Goal: Task Accomplishment & Management: Manage account settings

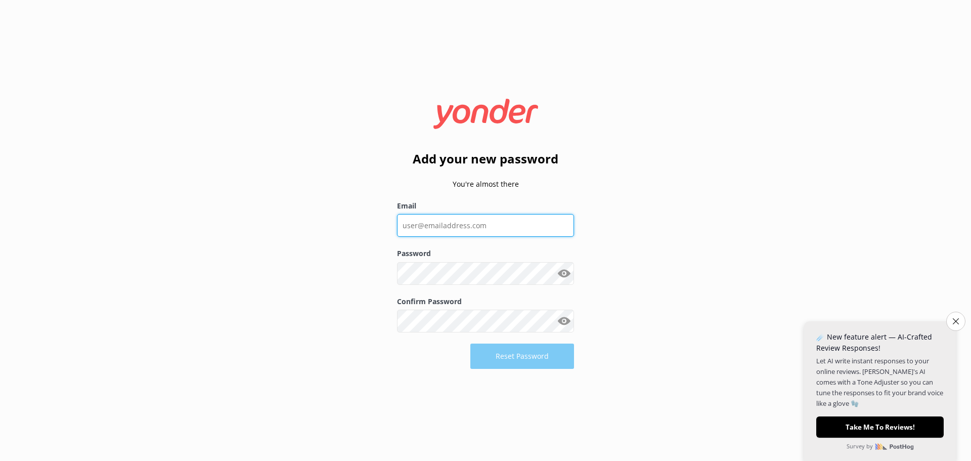
click at [423, 224] on input "Email" at bounding box center [485, 225] width 177 height 23
type input "[PERSON_NAME][EMAIL_ADDRESS][DOMAIN_NAME]"
click at [567, 277] on button "Show password" at bounding box center [564, 273] width 20 height 20
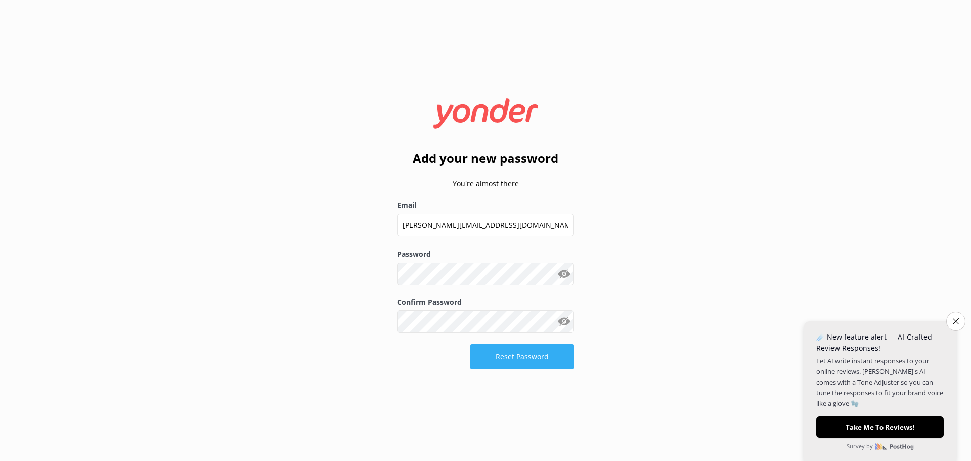
click at [508, 354] on button "Reset Password" at bounding box center [522, 356] width 104 height 25
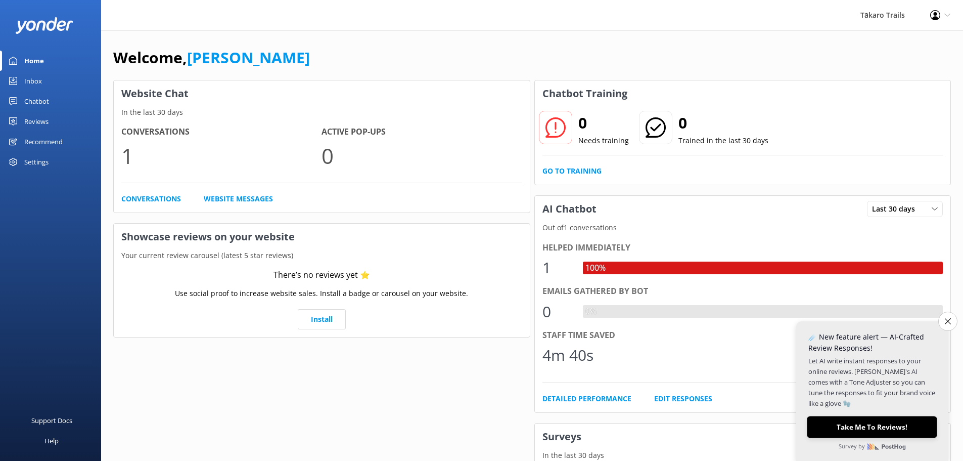
click at [873, 423] on button "Take Me To Reviews!" at bounding box center [872, 427] width 130 height 22
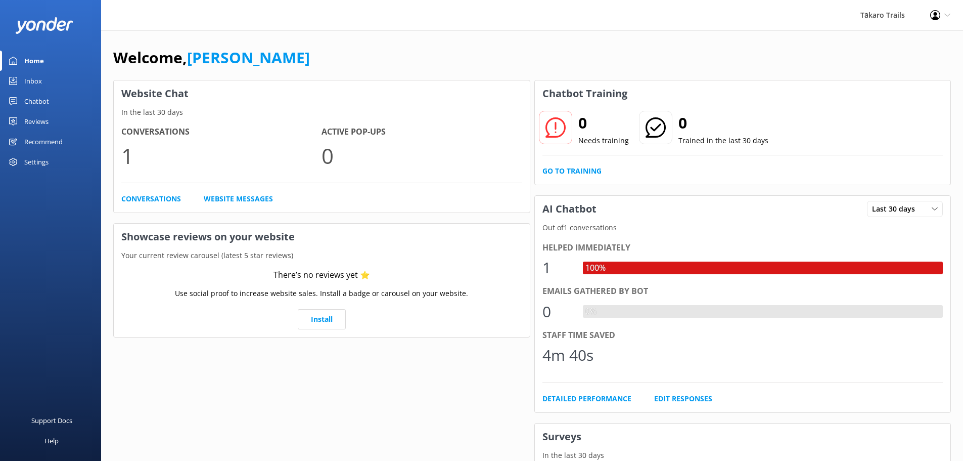
click at [29, 77] on div "Inbox" at bounding box center [33, 81] width 18 height 20
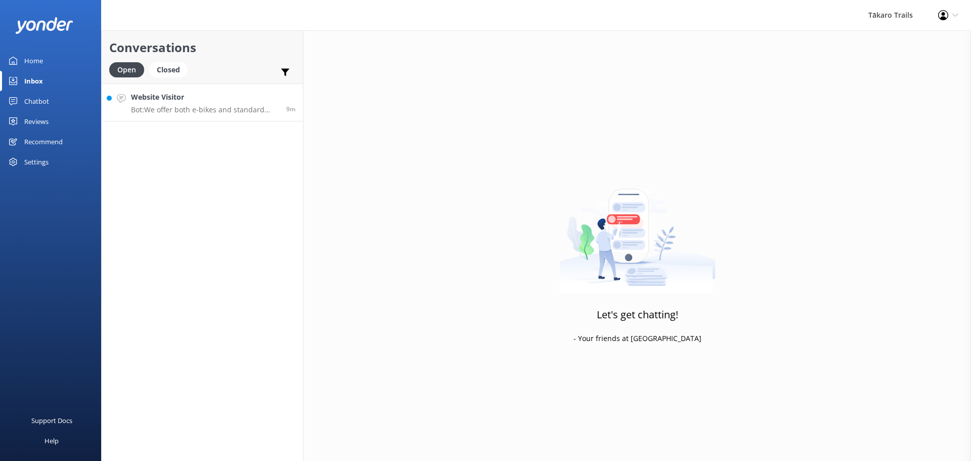
click at [186, 106] on p "Bot: We offer both e-bikes and standard bikes for hire. Enjoy the cycle trails …" at bounding box center [205, 109] width 148 height 9
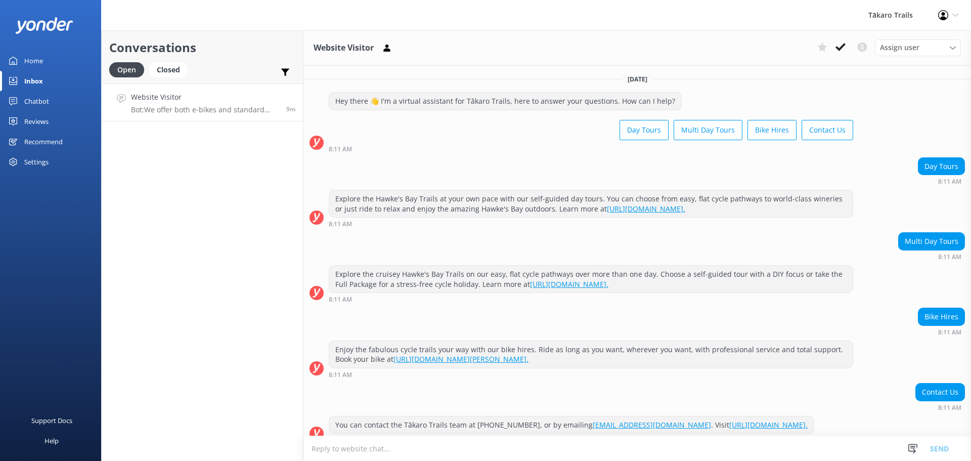
click at [39, 100] on div "Chatbot" at bounding box center [36, 101] width 25 height 20
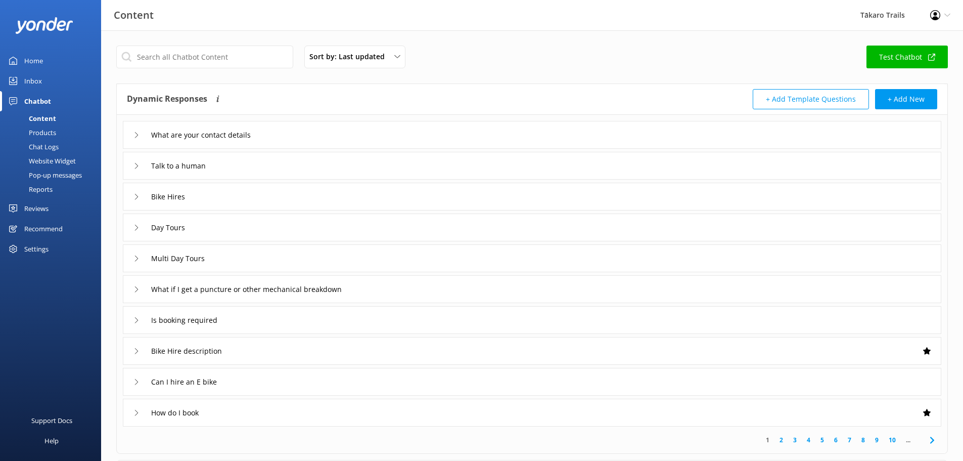
click at [931, 58] on icon at bounding box center [931, 57] width 7 height 7
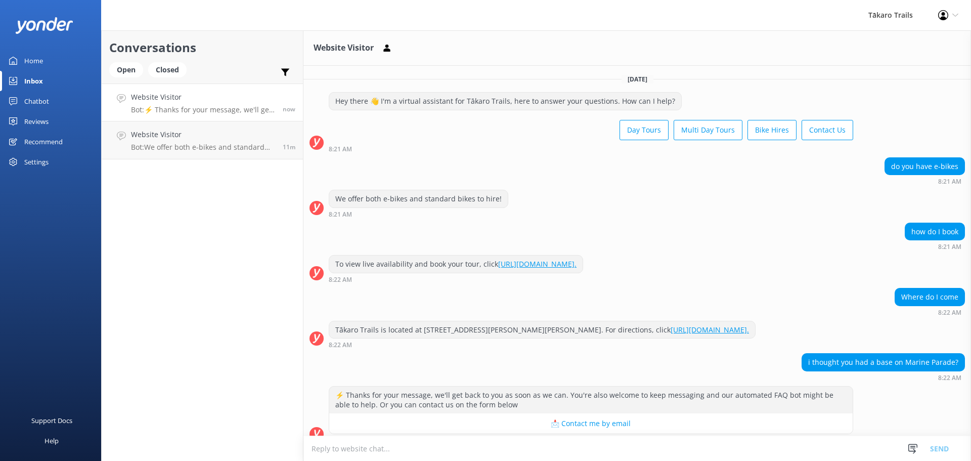
scroll to position [13, 0]
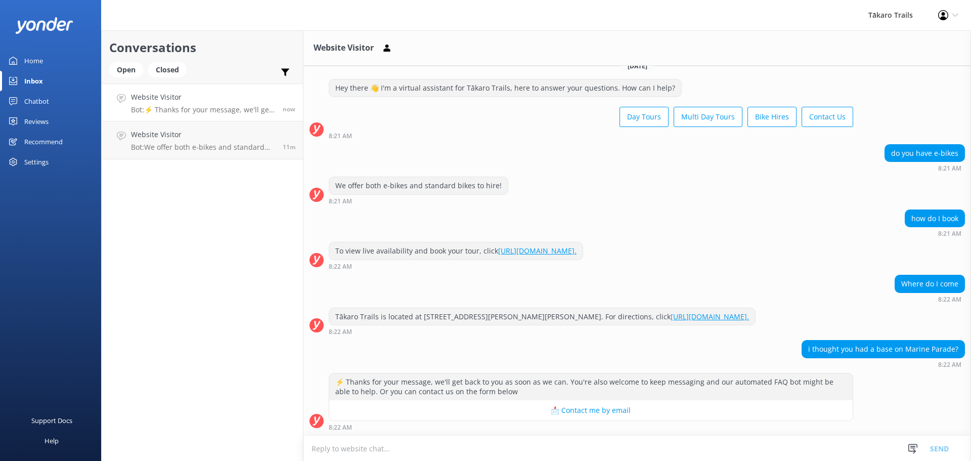
click at [184, 103] on h4 "Website Visitor" at bounding box center [203, 97] width 144 height 11
click at [187, 142] on div "Website Visitor Bot: We offer both e-bikes and standard bikes for hire. Enjoy t…" at bounding box center [203, 140] width 144 height 22
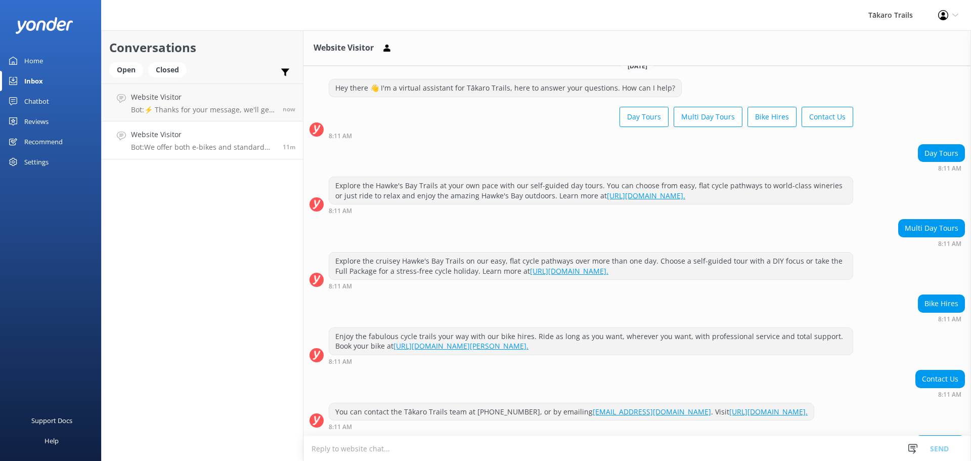
scroll to position [98, 0]
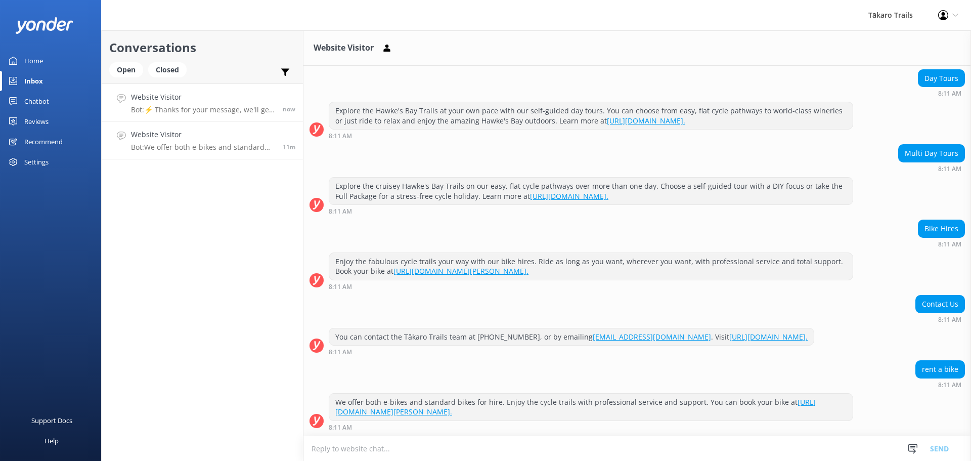
click at [193, 108] on p "Bot: ⚡ Thanks for your message, we'll get back to you as soon as we can. You're…" at bounding box center [203, 109] width 144 height 9
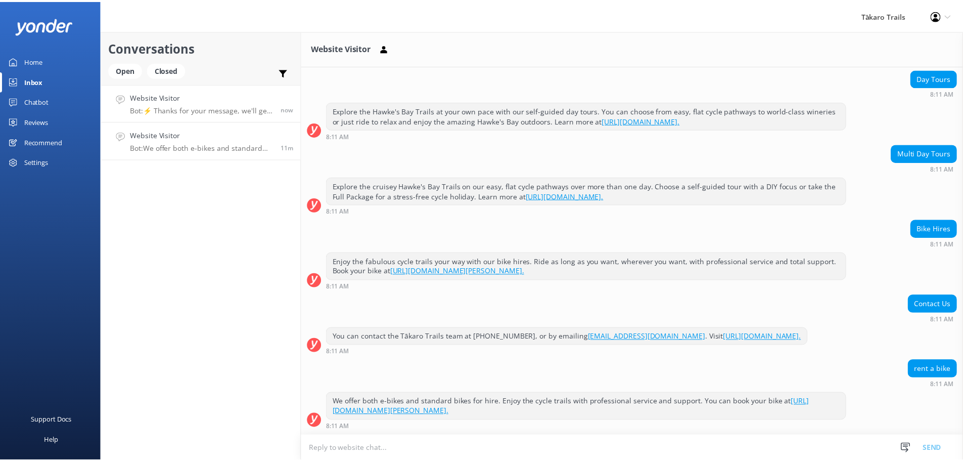
scroll to position [13, 0]
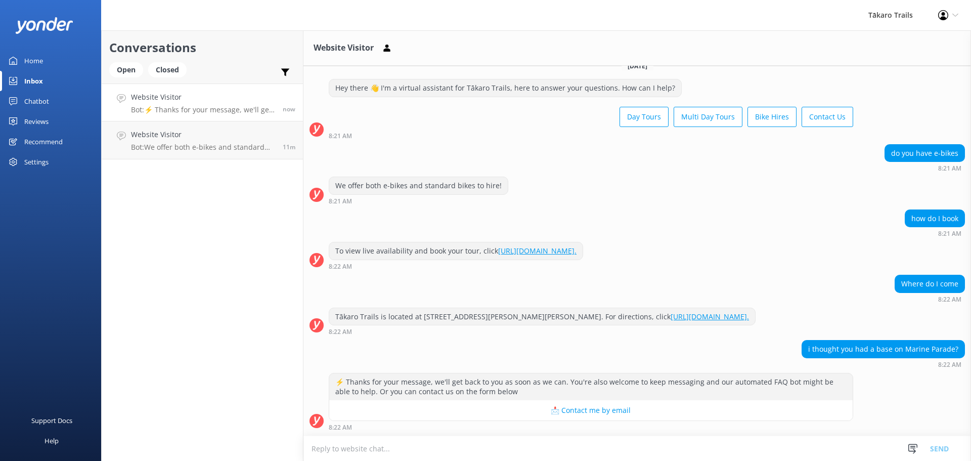
click at [32, 158] on div "Settings" at bounding box center [36, 162] width 24 height 20
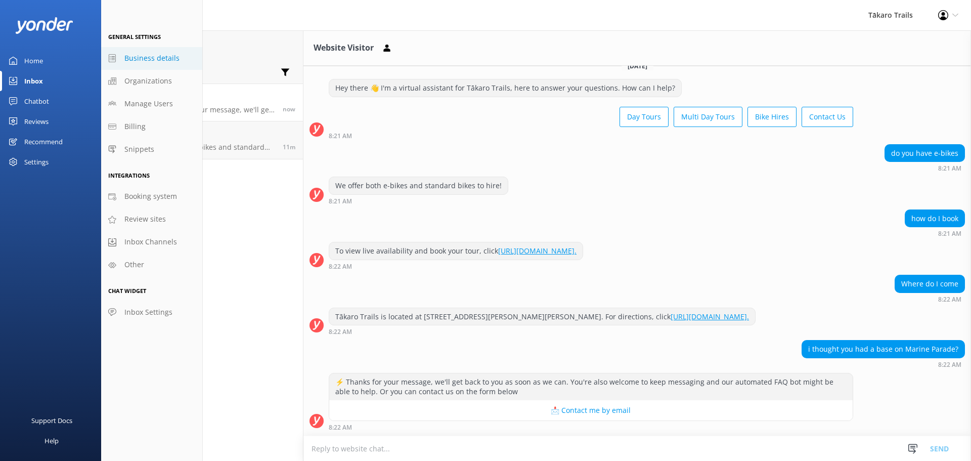
click at [137, 57] on span "Business details" at bounding box center [151, 58] width 55 height 11
select select "Pacific/[GEOGRAPHIC_DATA]"
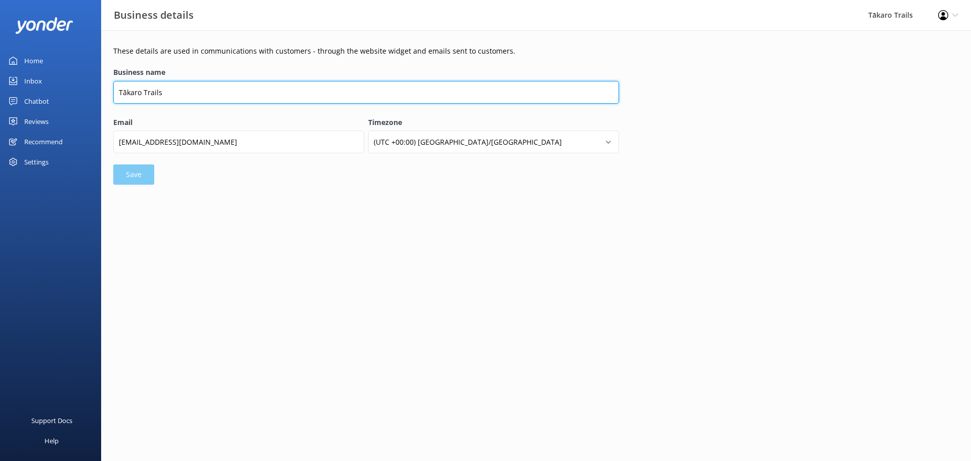
click at [175, 94] on input "Tākaro Trails" at bounding box center [366, 92] width 506 height 23
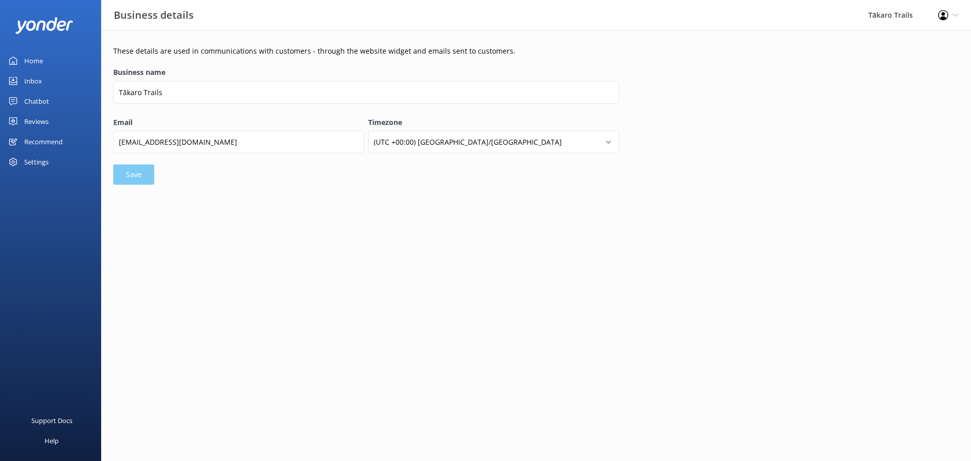
click at [329, 220] on html "Business details Tākaro Trails Profile Settings Logout Home Inbox Chatbot Conte…" at bounding box center [485, 230] width 971 height 461
click at [951, 14] on div "Profile Settings Logout" at bounding box center [948, 15] width 46 height 30
click at [919, 41] on link "Profile Settings" at bounding box center [920, 43] width 101 height 25
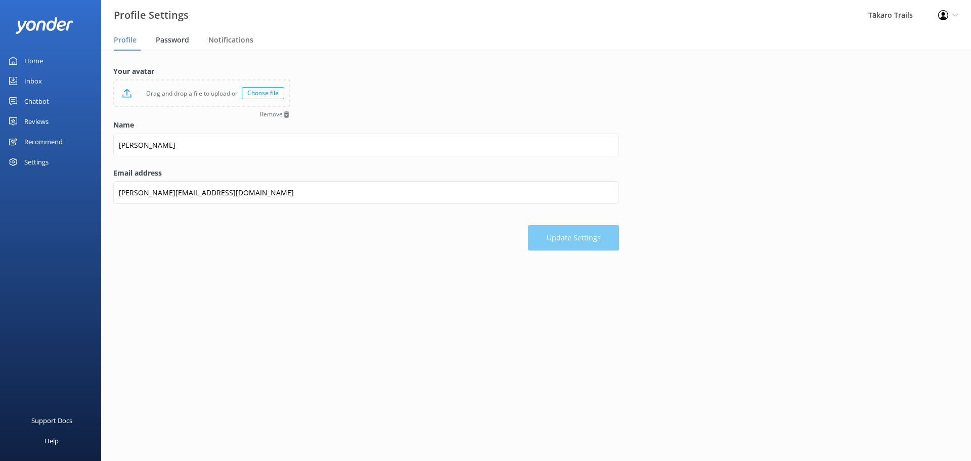
click at [166, 39] on span "Password" at bounding box center [172, 40] width 33 height 10
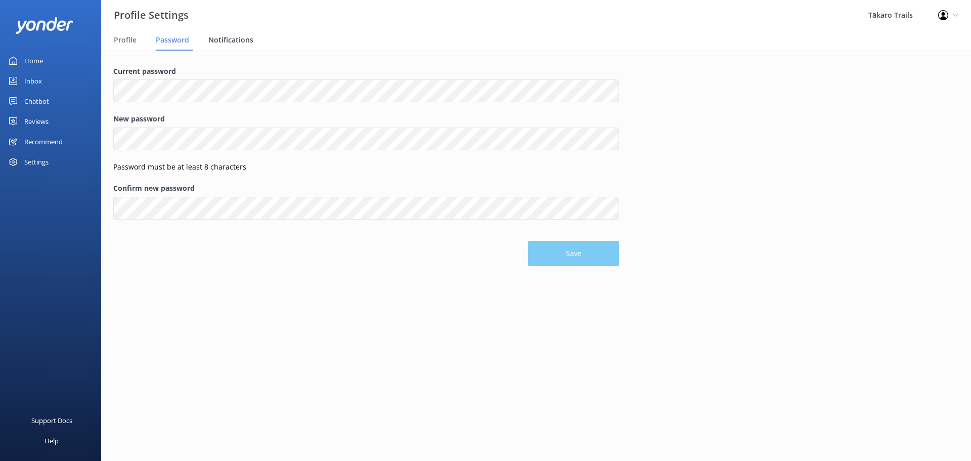
click at [221, 38] on span "Notifications" at bounding box center [230, 40] width 45 height 10
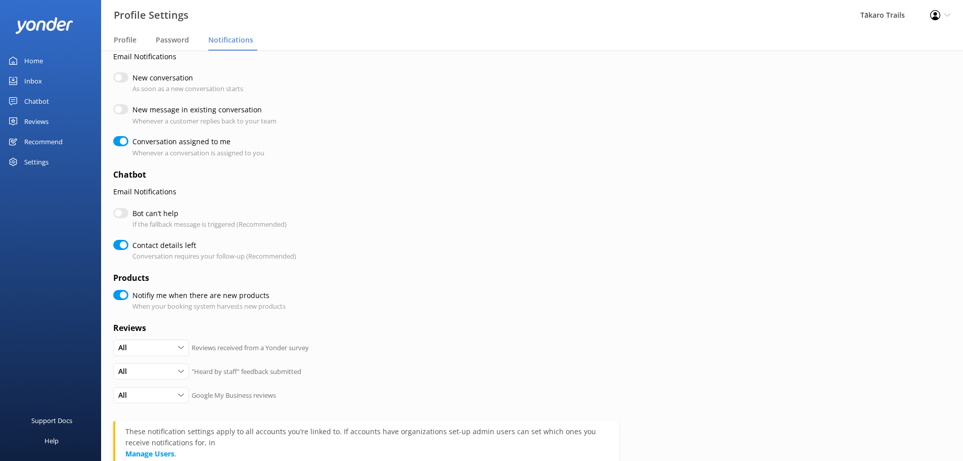
scroll to position [51, 0]
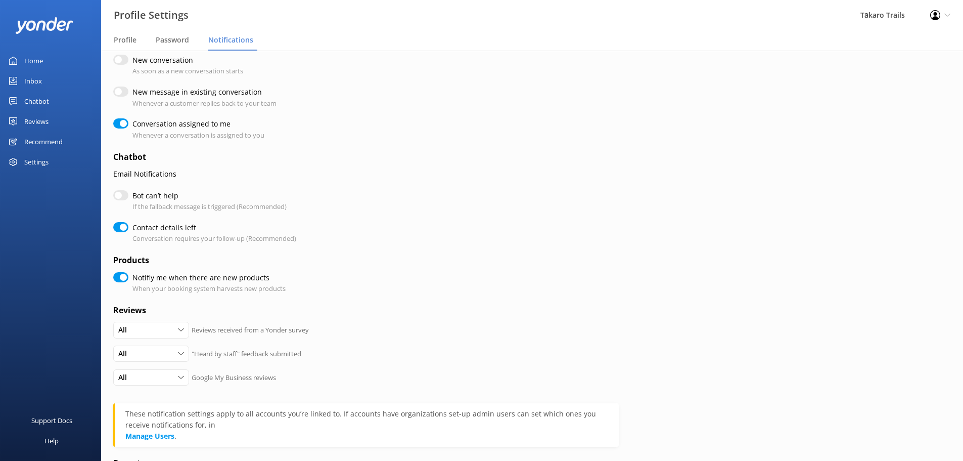
click at [125, 195] on input "Bot can’t help" at bounding box center [120, 195] width 15 height 10
checkbox input "true"
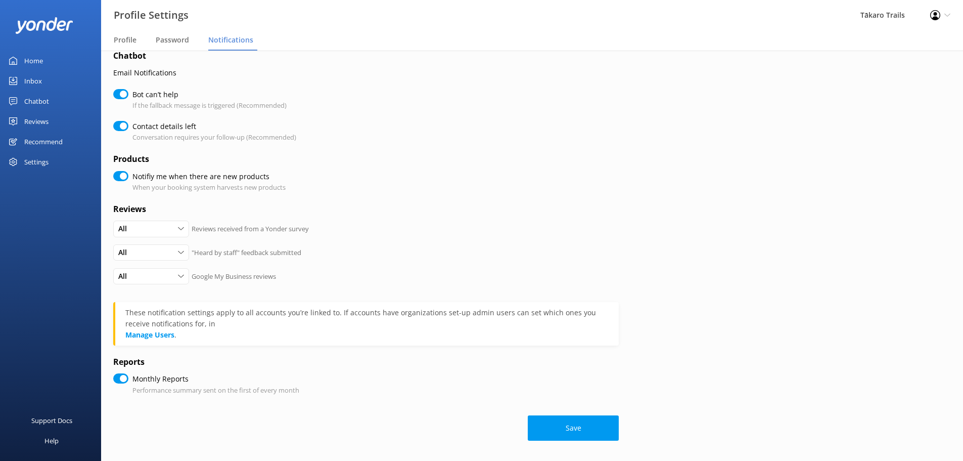
scroll to position [0, 0]
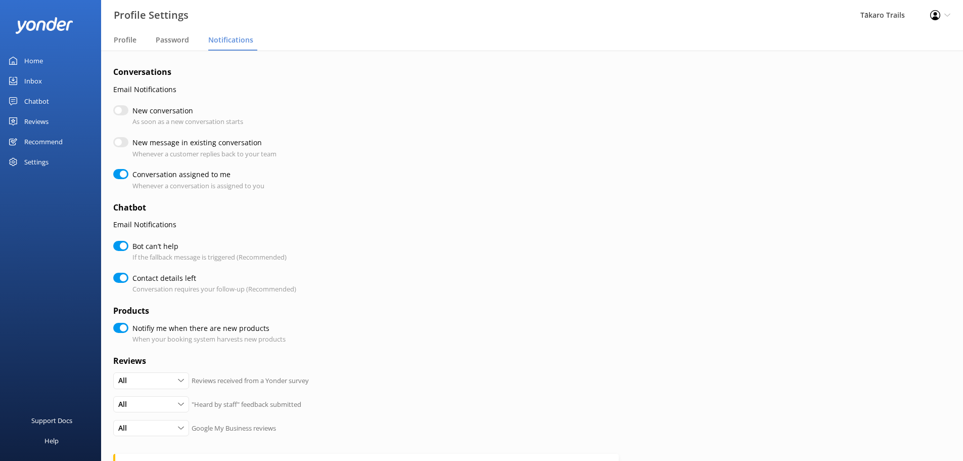
click at [42, 160] on div "Settings" at bounding box center [36, 162] width 24 height 20
checkbox input "true"
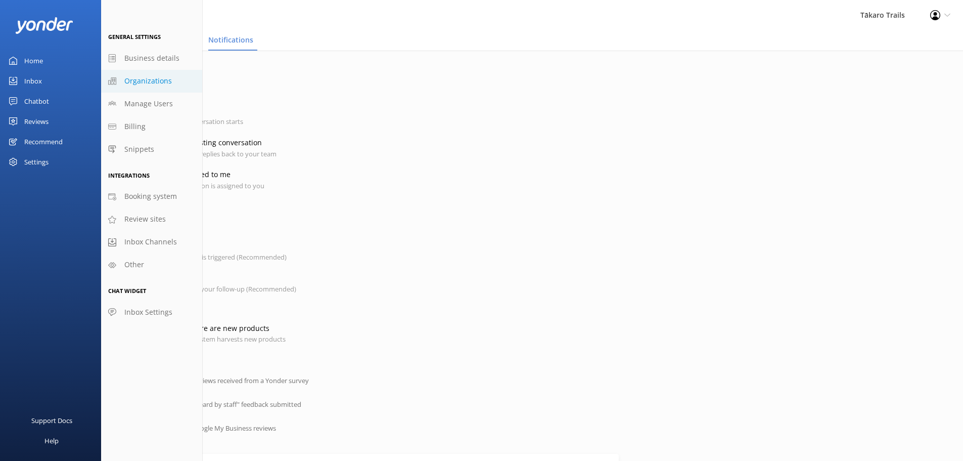
click at [145, 81] on span "Organizations" at bounding box center [148, 80] width 48 height 11
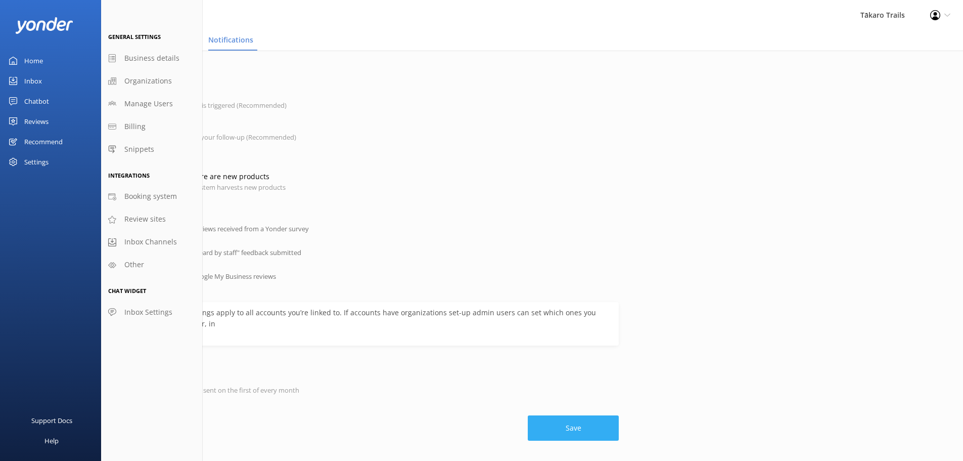
click at [584, 429] on button "Save" at bounding box center [573, 427] width 91 height 25
checkbox input "true"
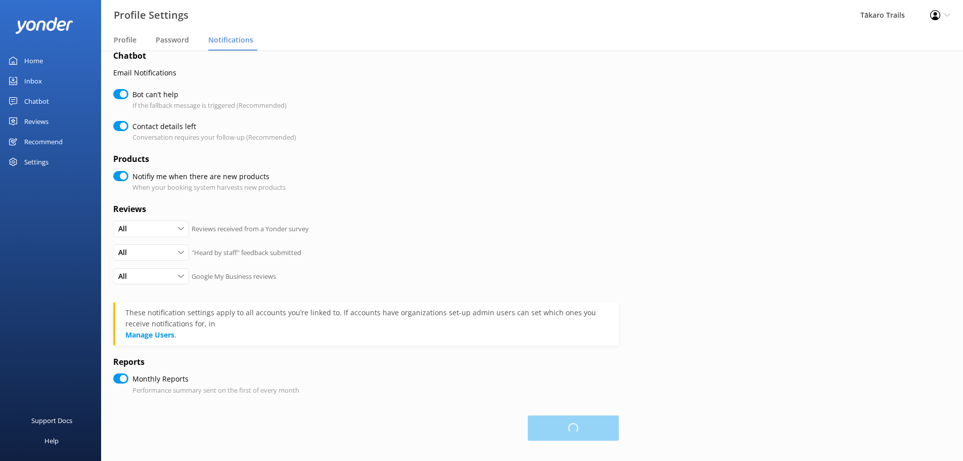
checkbox input "true"
click at [572, 429] on button "Save" at bounding box center [573, 427] width 91 height 25
checkbox input "true"
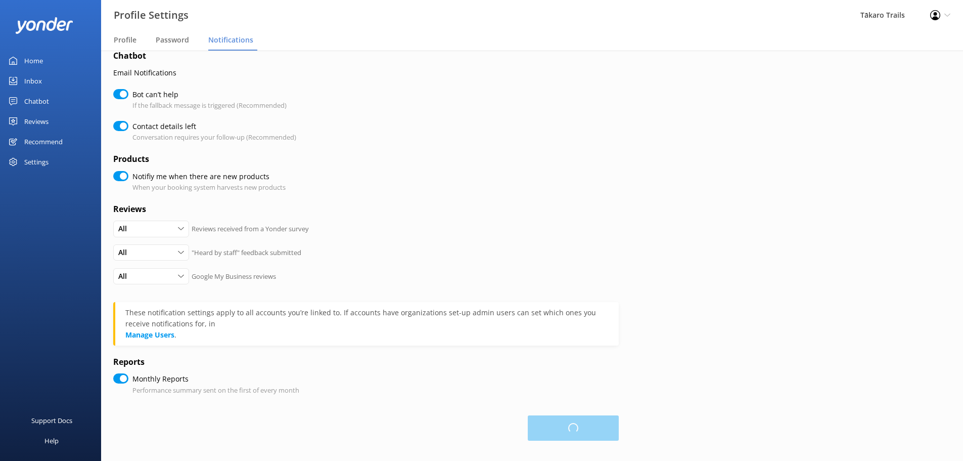
checkbox input "true"
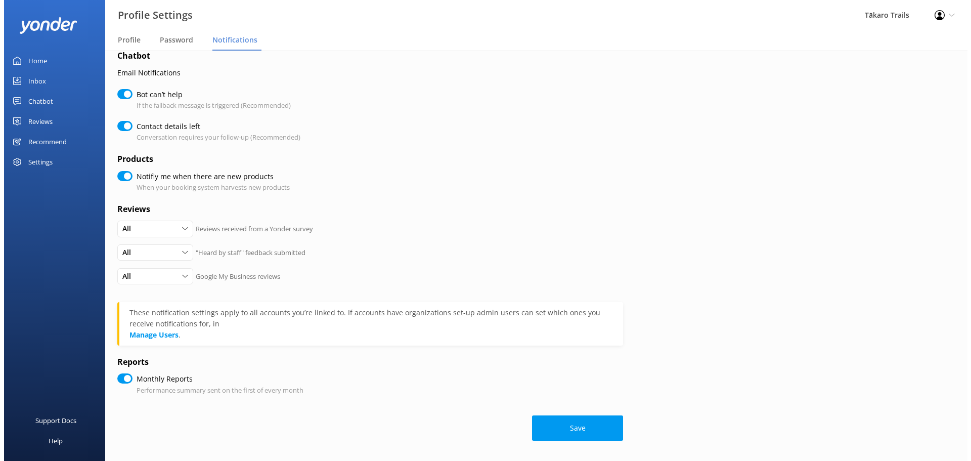
scroll to position [0, 0]
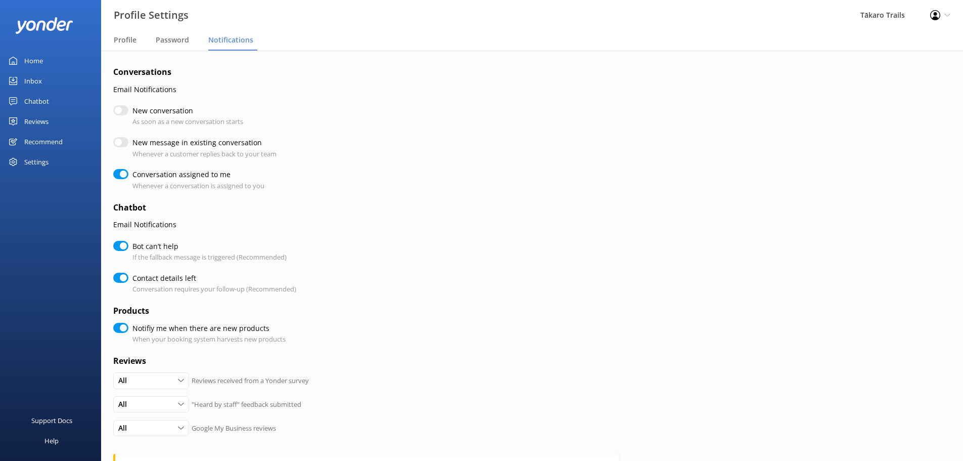
click at [35, 161] on div "Settings" at bounding box center [36, 162] width 24 height 20
checkbox input "true"
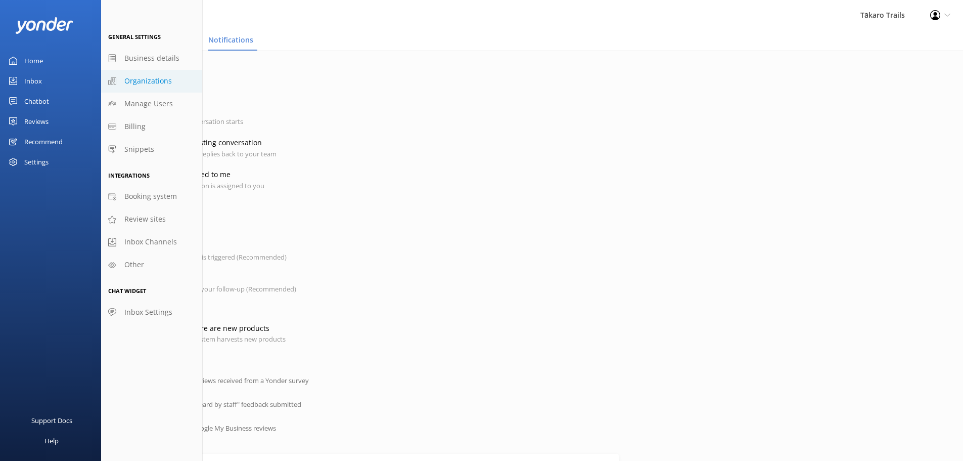
click at [145, 78] on span "Organizations" at bounding box center [148, 80] width 48 height 11
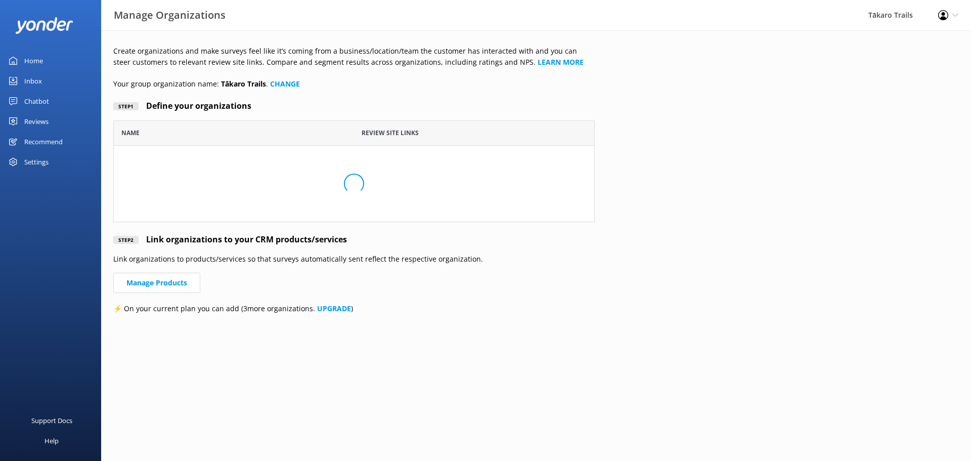
scroll to position [94, 474]
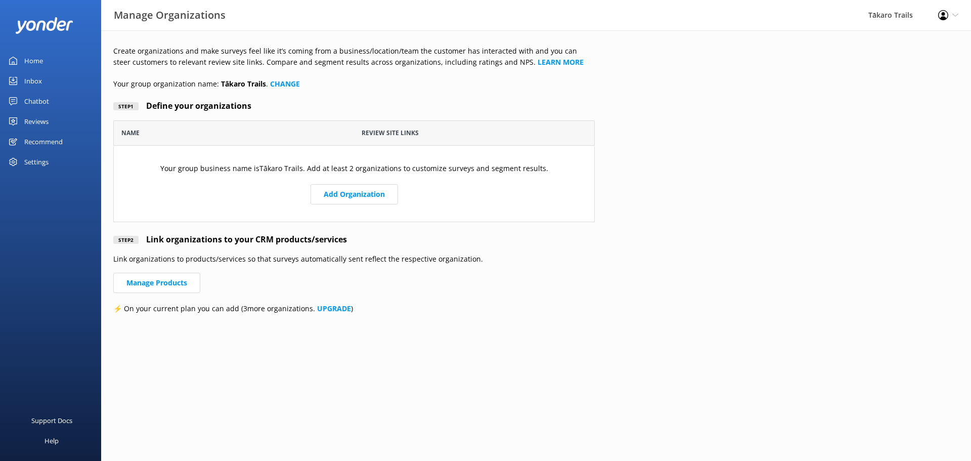
click at [39, 161] on div "Settings" at bounding box center [36, 162] width 24 height 20
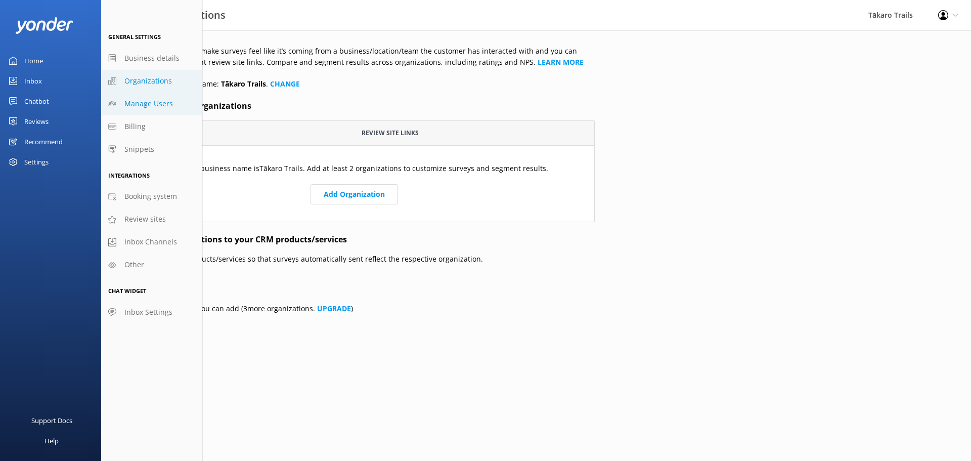
click at [159, 102] on span "Manage Users" at bounding box center [148, 103] width 49 height 11
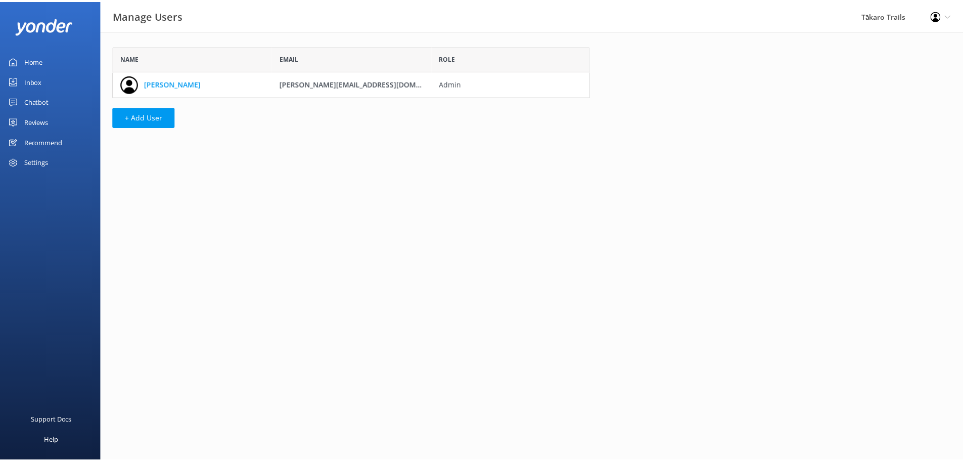
scroll to position [43, 474]
click at [27, 161] on div "Settings" at bounding box center [36, 162] width 24 height 20
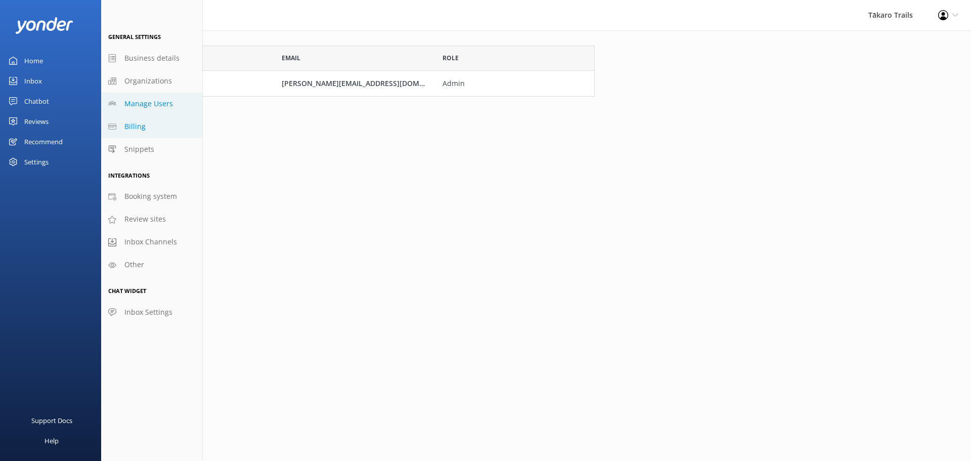
click at [140, 126] on span "Billing" at bounding box center [134, 126] width 21 height 11
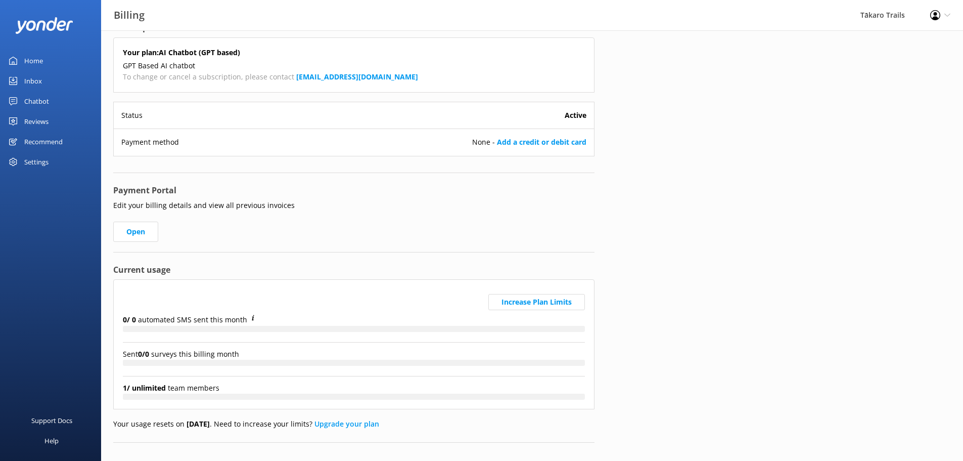
scroll to position [37, 0]
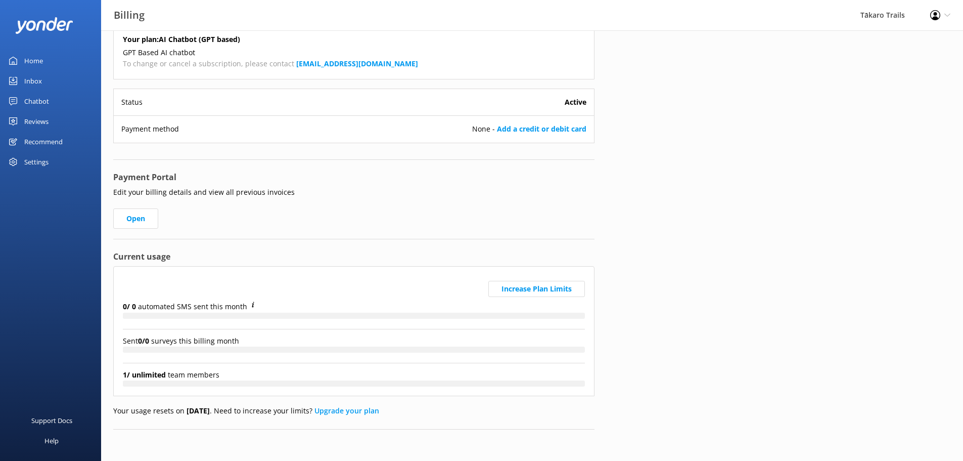
click at [29, 161] on div "Settings" at bounding box center [36, 162] width 24 height 20
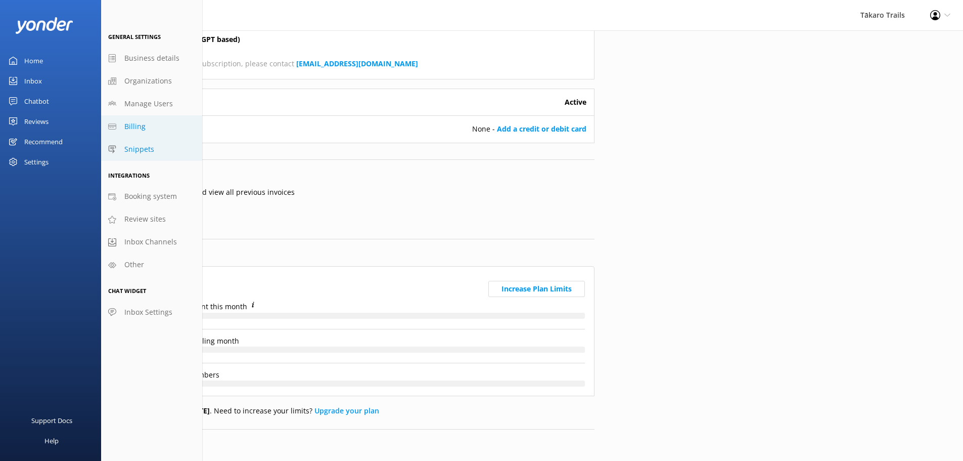
click at [144, 146] on span "Snippets" at bounding box center [139, 149] width 30 height 11
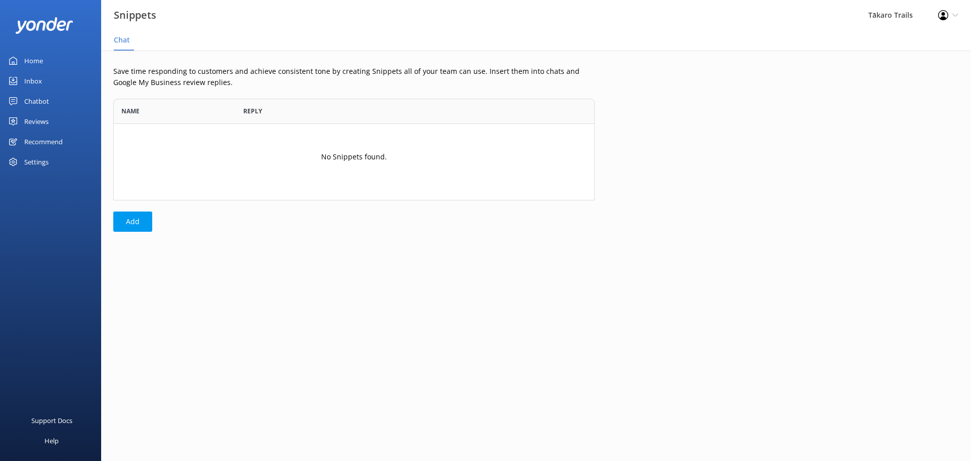
scroll to position [94, 474]
click at [38, 160] on div "Settings" at bounding box center [36, 162] width 24 height 20
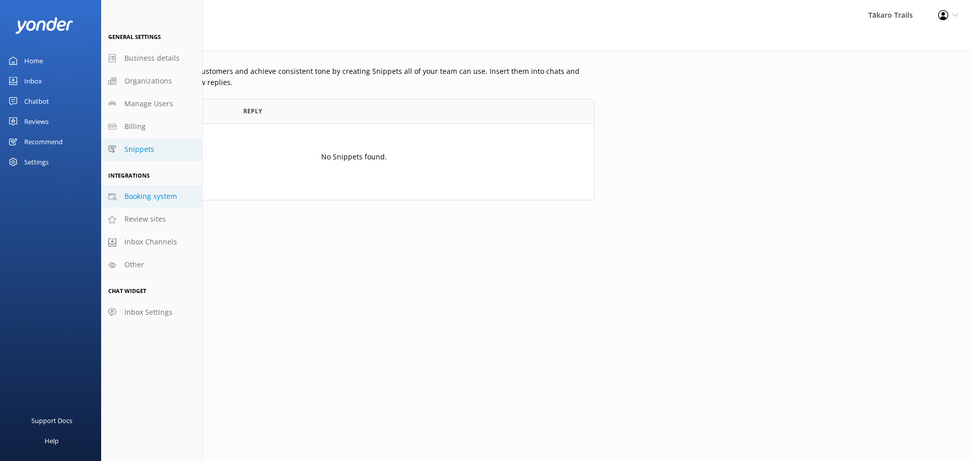
click at [153, 194] on span "Booking system" at bounding box center [150, 196] width 53 height 11
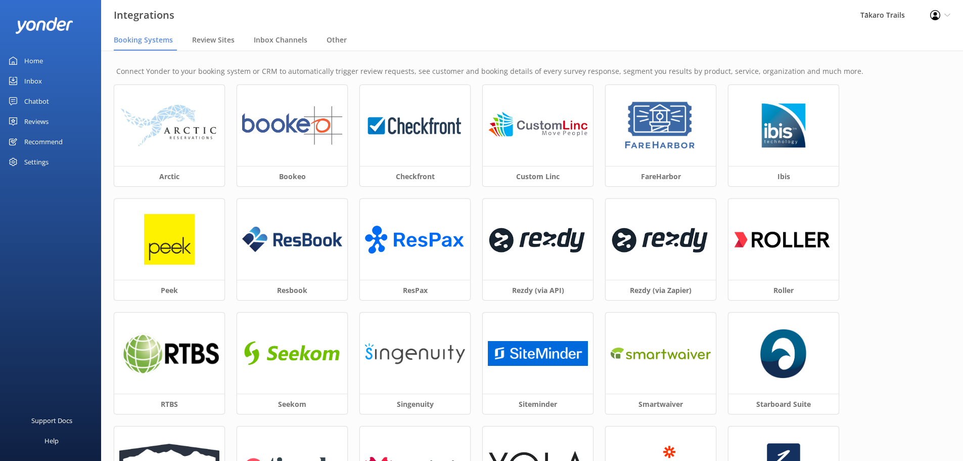
click at [26, 160] on div "Settings" at bounding box center [36, 162] width 24 height 20
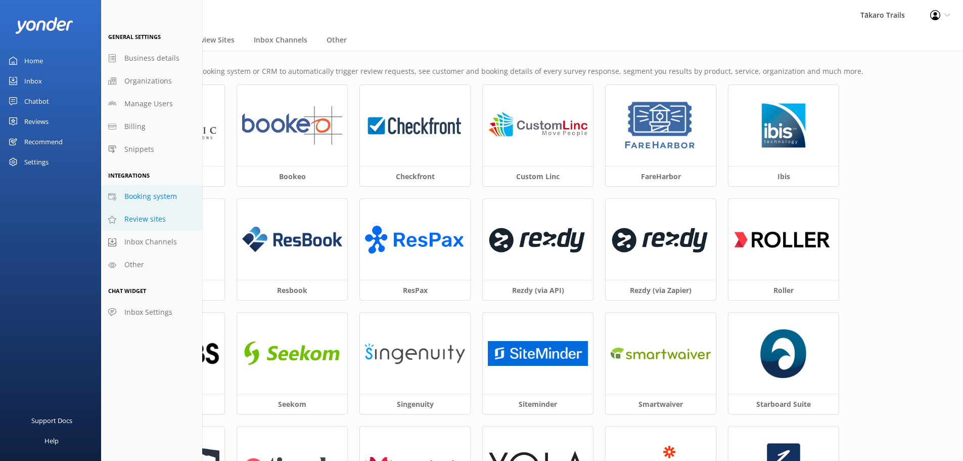
click at [135, 219] on span "Review sites" at bounding box center [144, 218] width 41 height 11
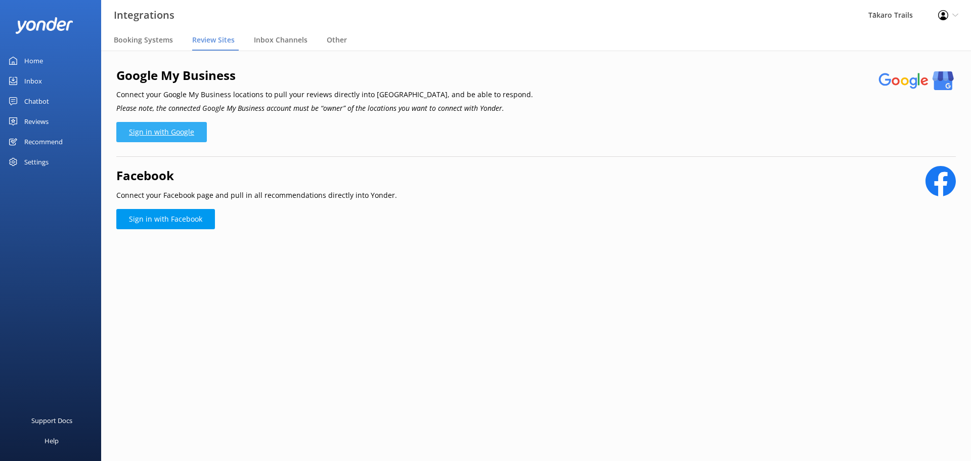
click at [163, 129] on link "Sign in with Google" at bounding box center [161, 132] width 91 height 20
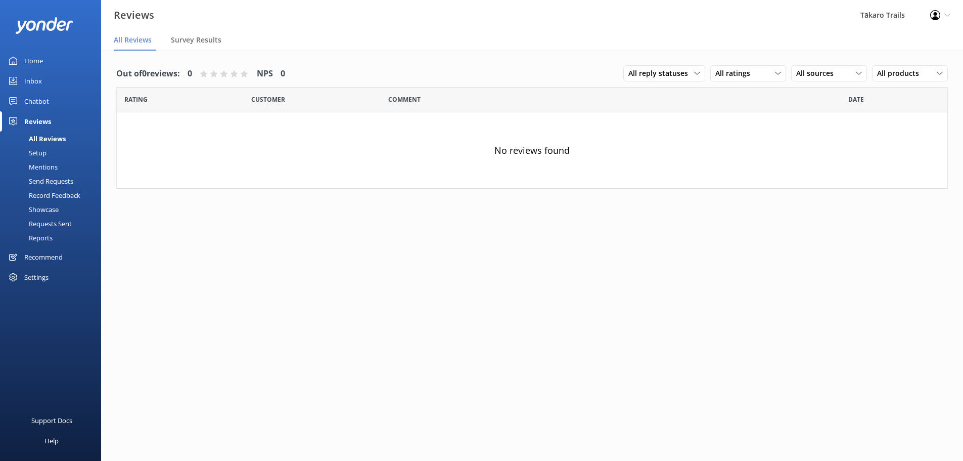
click at [39, 152] on div "Setup" at bounding box center [26, 153] width 40 height 14
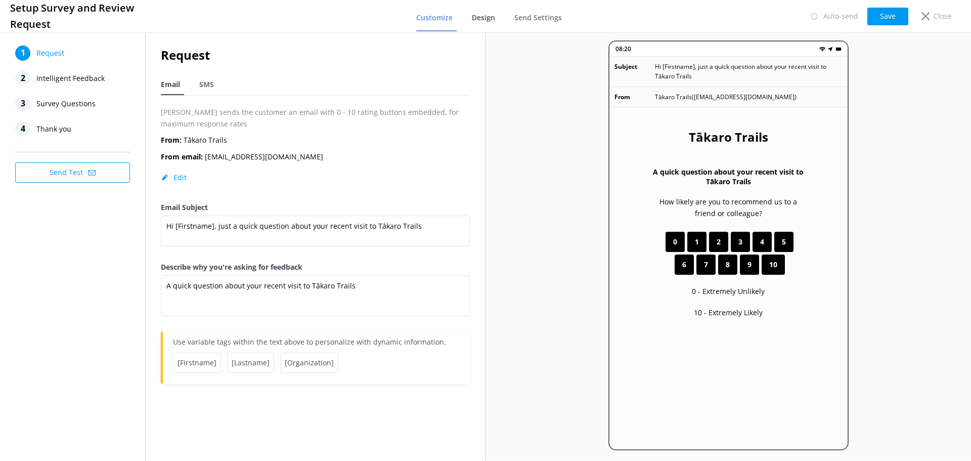
click at [490, 19] on span "Design" at bounding box center [483, 18] width 23 height 10
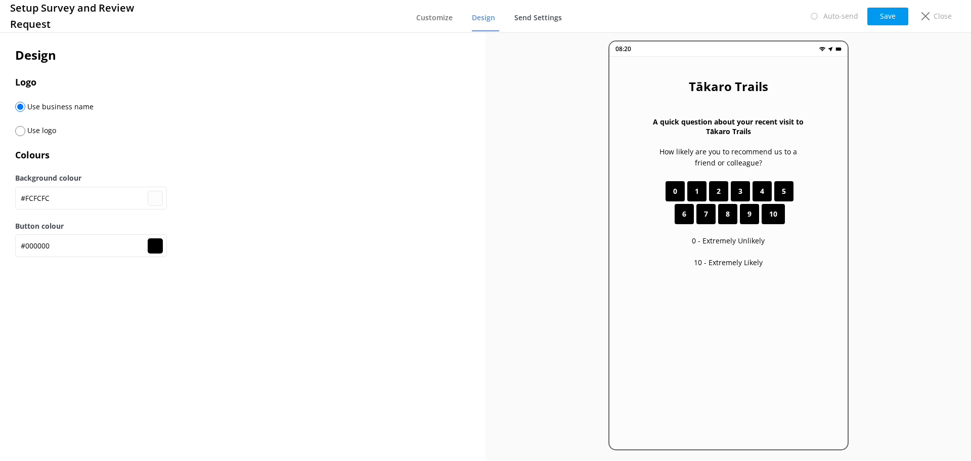
click at [528, 16] on span "Send Settings" at bounding box center [538, 18] width 48 height 10
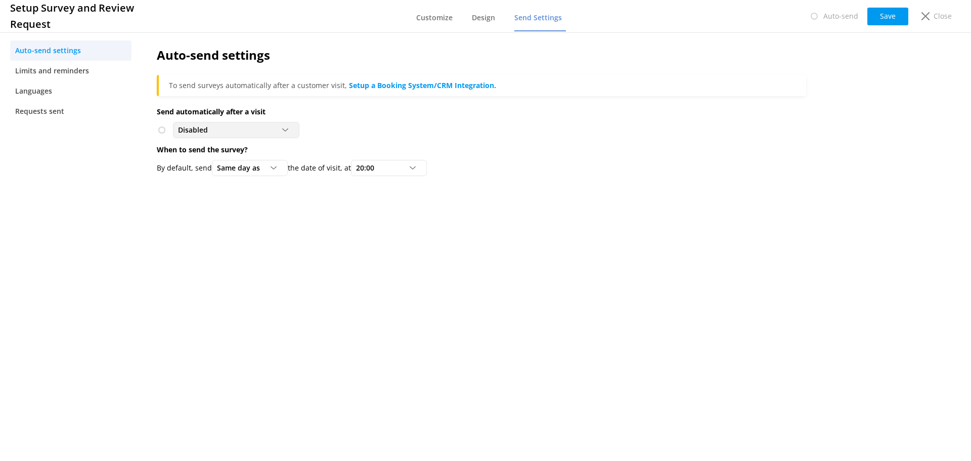
click at [284, 128] on icon at bounding box center [285, 130] width 6 height 6
click at [161, 129] on span at bounding box center [162, 130] width 10 height 10
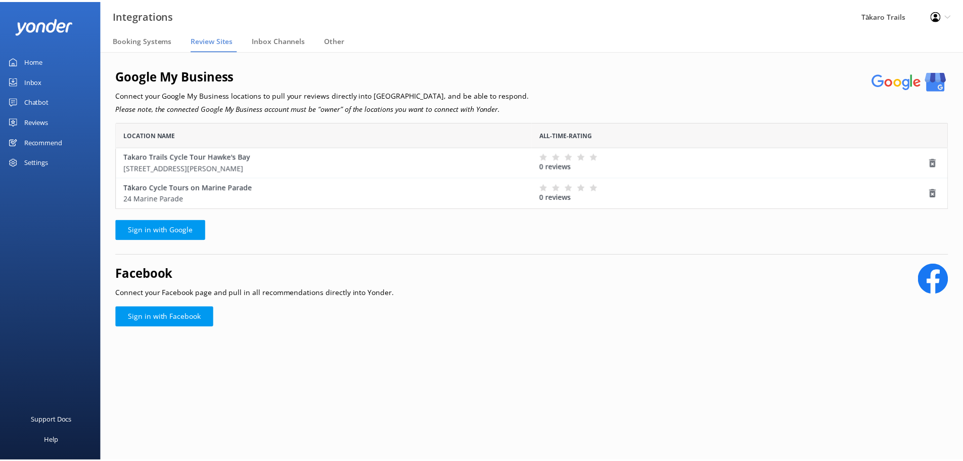
scroll to position [79, 832]
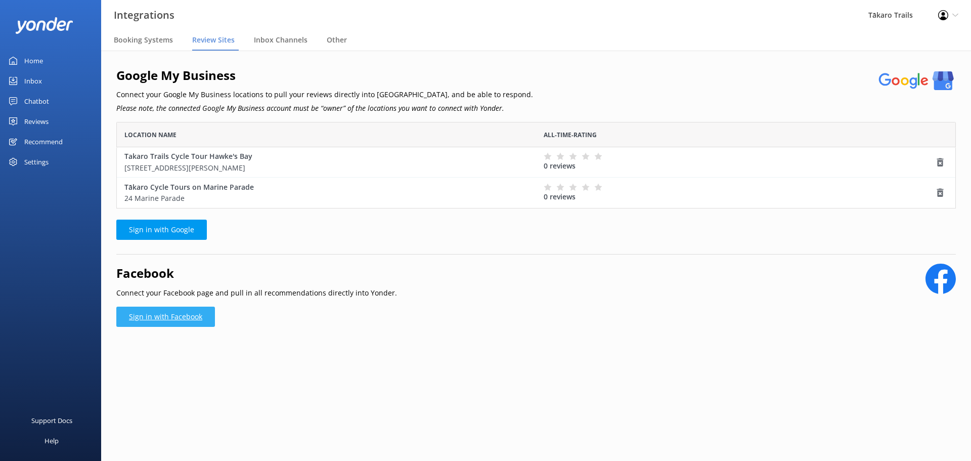
click at [180, 316] on link "Sign in with Facebook" at bounding box center [165, 316] width 99 height 20
click at [166, 316] on link "Sign in with Facebook" at bounding box center [165, 316] width 99 height 20
click at [41, 164] on div "Settings" at bounding box center [36, 162] width 24 height 20
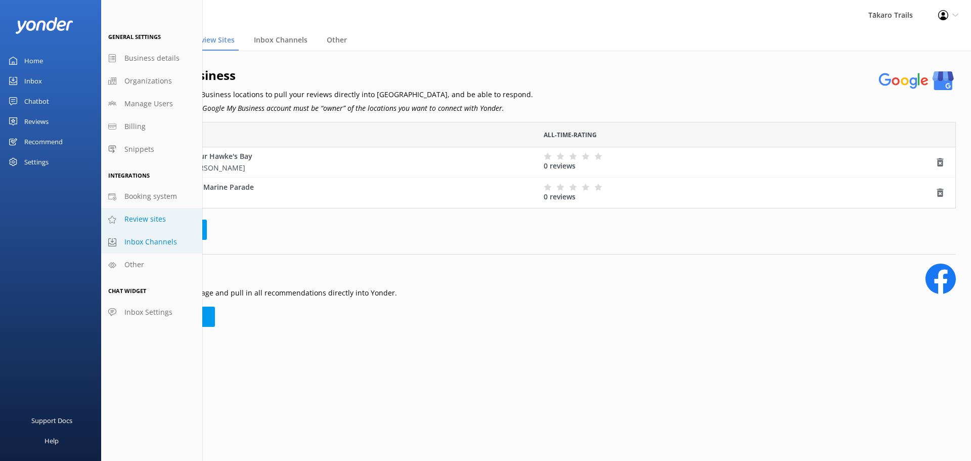
click at [139, 242] on span "Inbox Channels" at bounding box center [150, 241] width 53 height 11
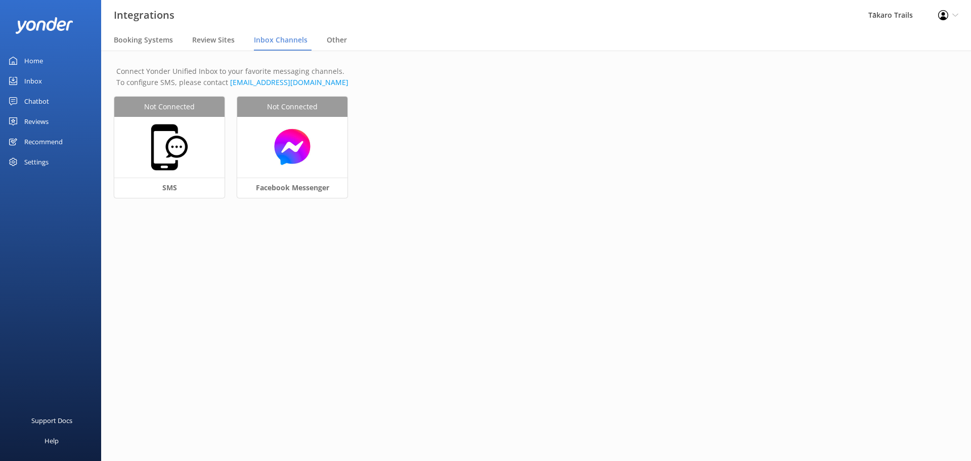
click at [37, 158] on div "Settings" at bounding box center [36, 162] width 24 height 20
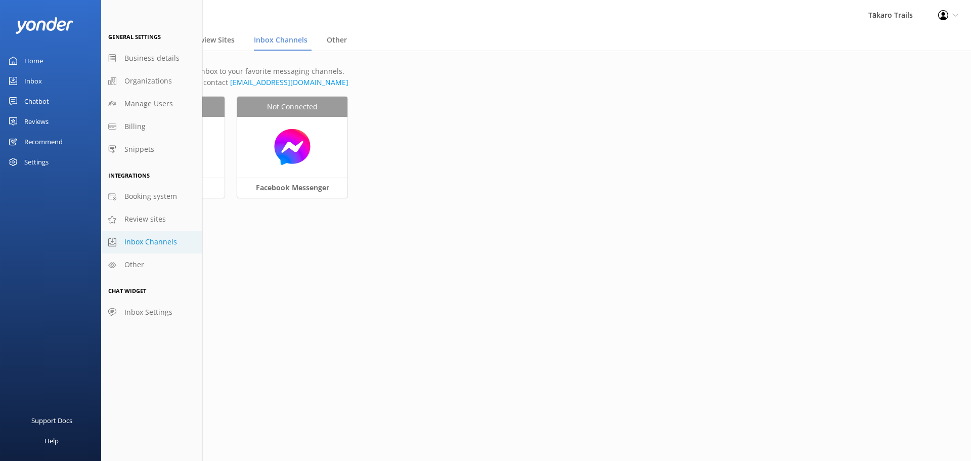
click at [37, 158] on div "Settings" at bounding box center [36, 162] width 24 height 20
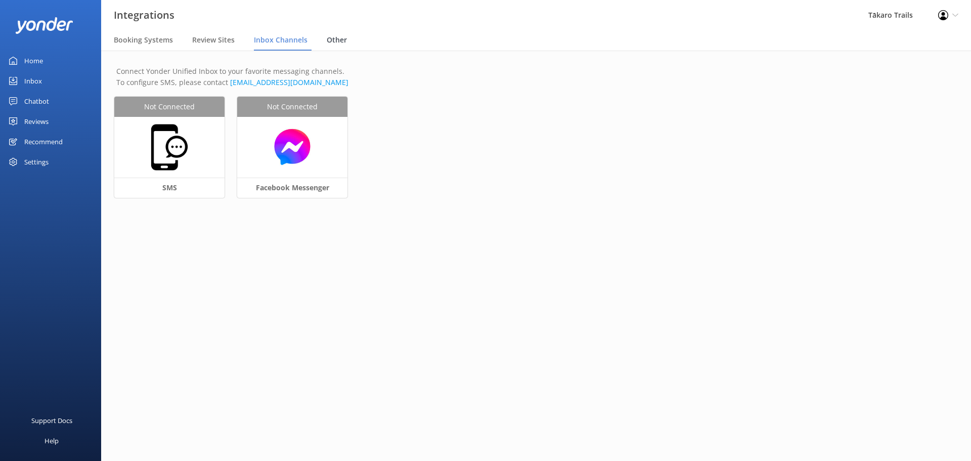
click at [337, 40] on span "Other" at bounding box center [337, 40] width 20 height 10
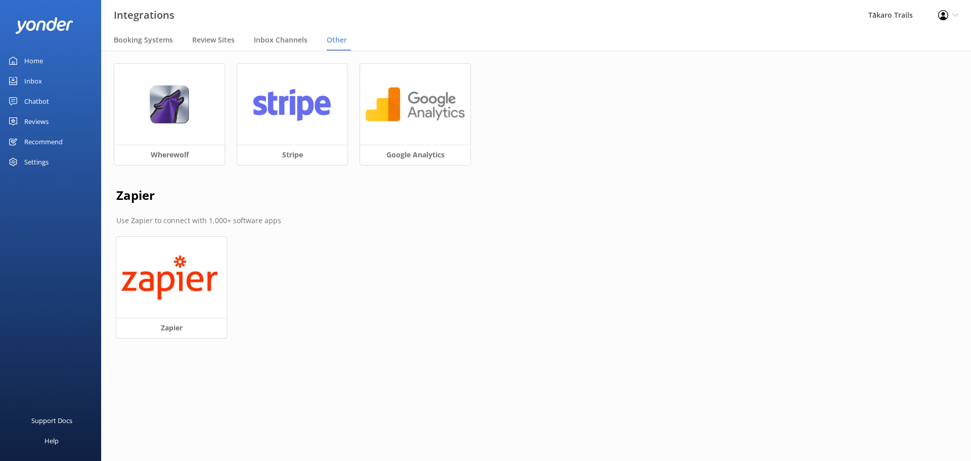
click at [47, 160] on div "Settings" at bounding box center [36, 162] width 24 height 20
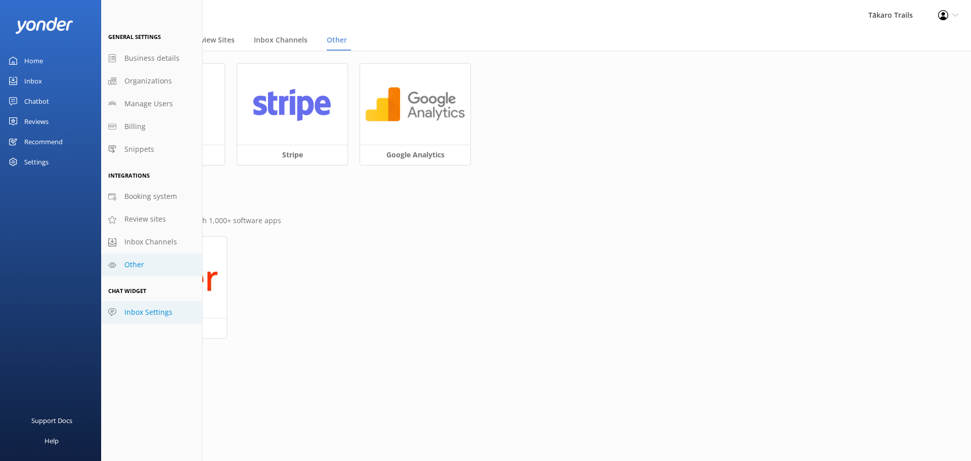
click at [143, 310] on span "Inbox Settings" at bounding box center [148, 311] width 48 height 11
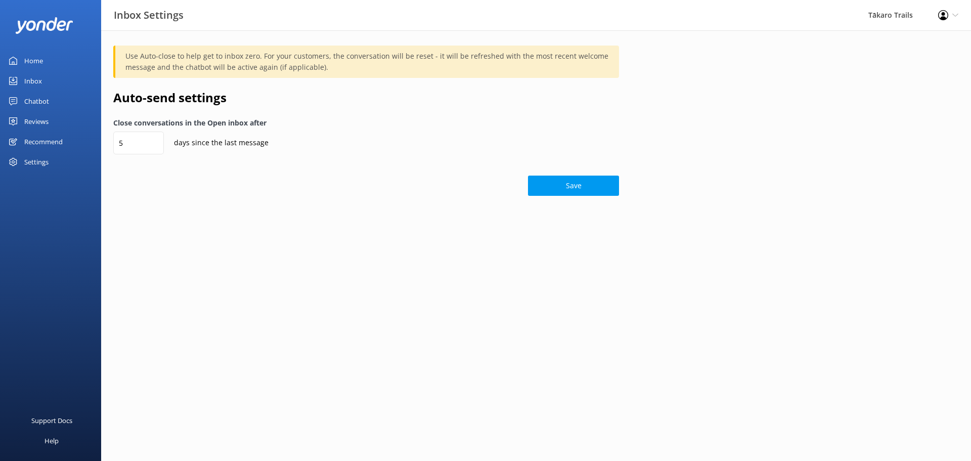
click at [37, 59] on div "Home" at bounding box center [33, 61] width 19 height 20
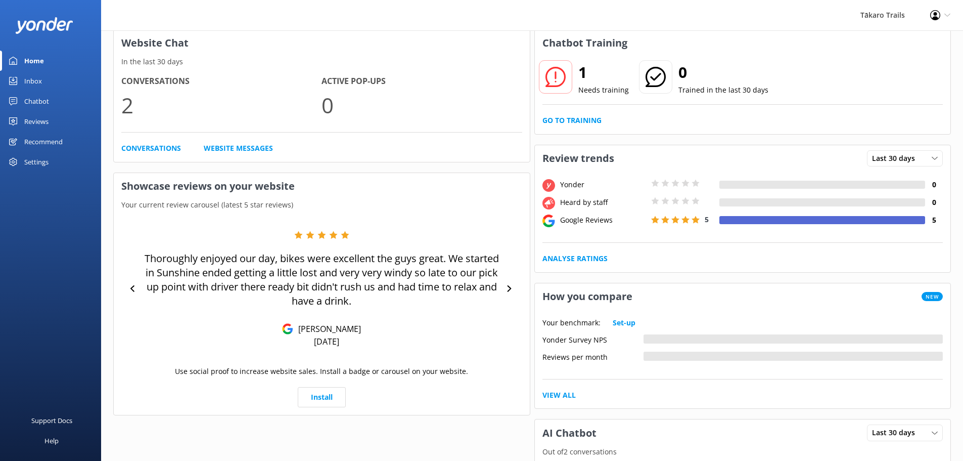
scroll to position [101, 0]
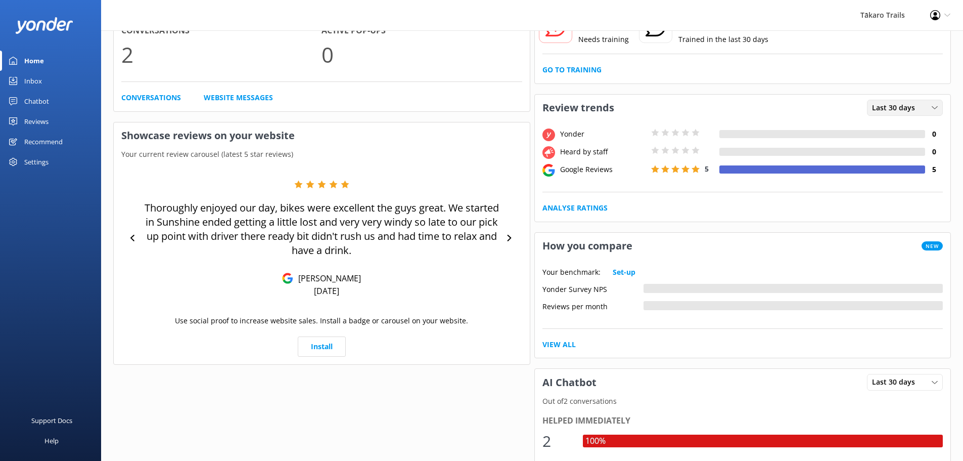
click at [904, 108] on span "Last 30 days" at bounding box center [896, 107] width 49 height 11
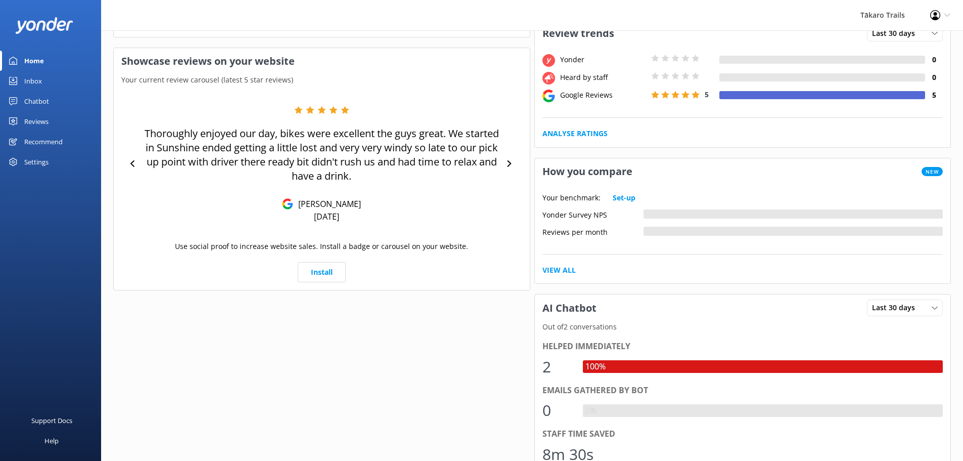
scroll to position [125, 0]
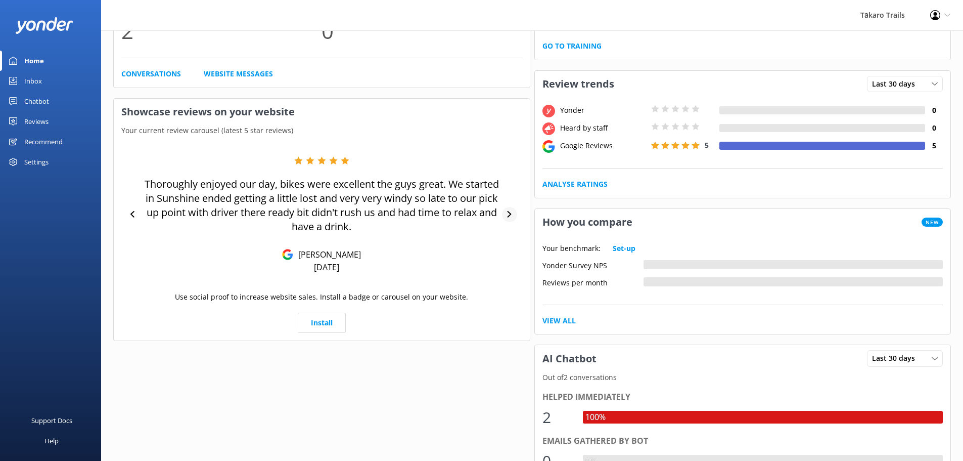
click at [508, 213] on icon at bounding box center [509, 214] width 7 height 7
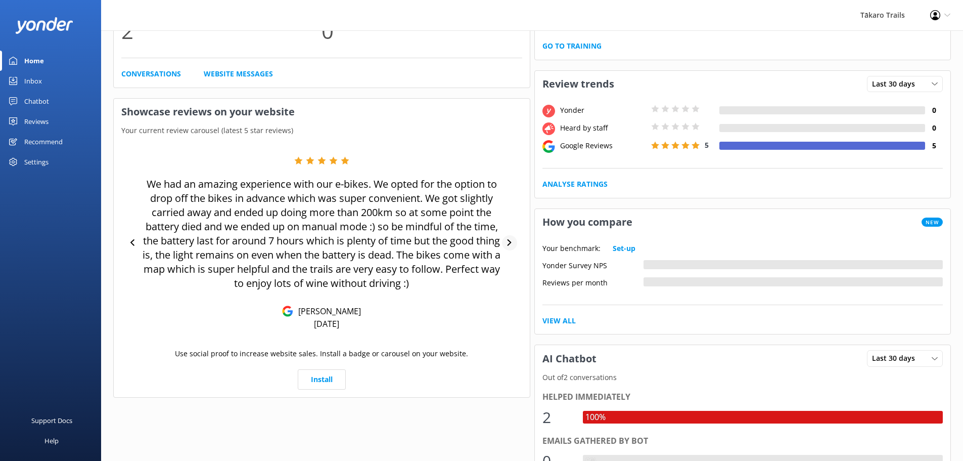
click at [508, 239] on icon at bounding box center [509, 242] width 7 height 7
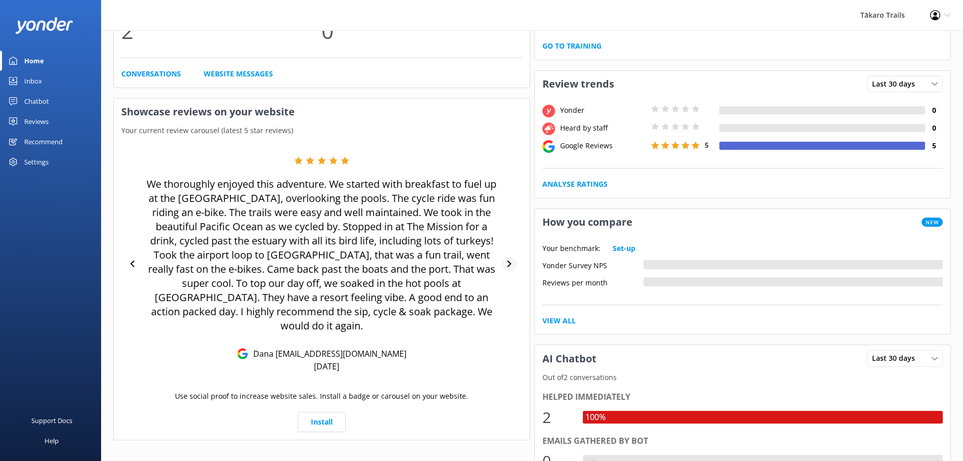
click at [510, 260] on icon at bounding box center [509, 263] width 7 height 7
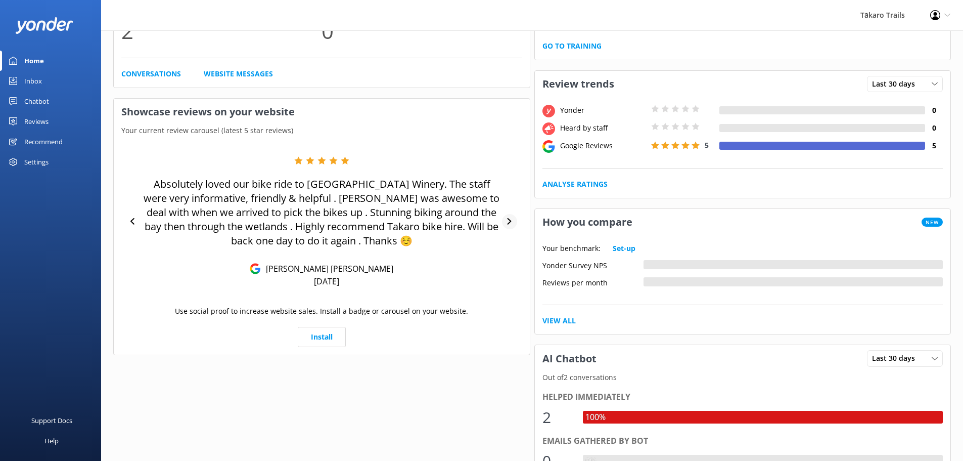
click at [507, 217] on div at bounding box center [509, 221] width 15 height 15
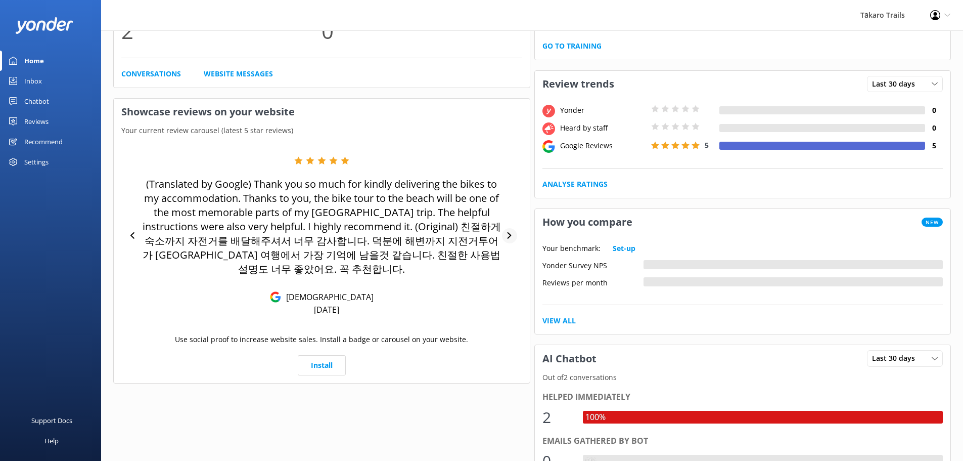
click at [509, 234] on icon at bounding box center [510, 235] width 4 height 7
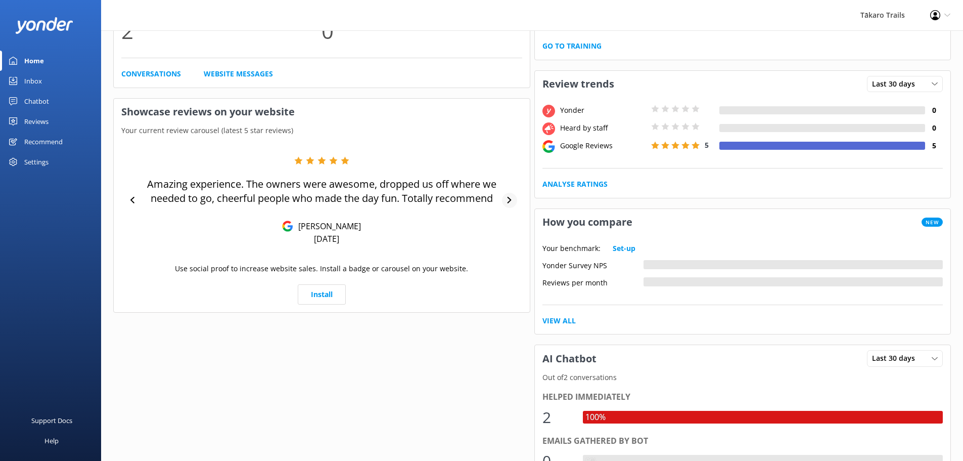
click at [510, 199] on icon at bounding box center [510, 200] width 4 height 7
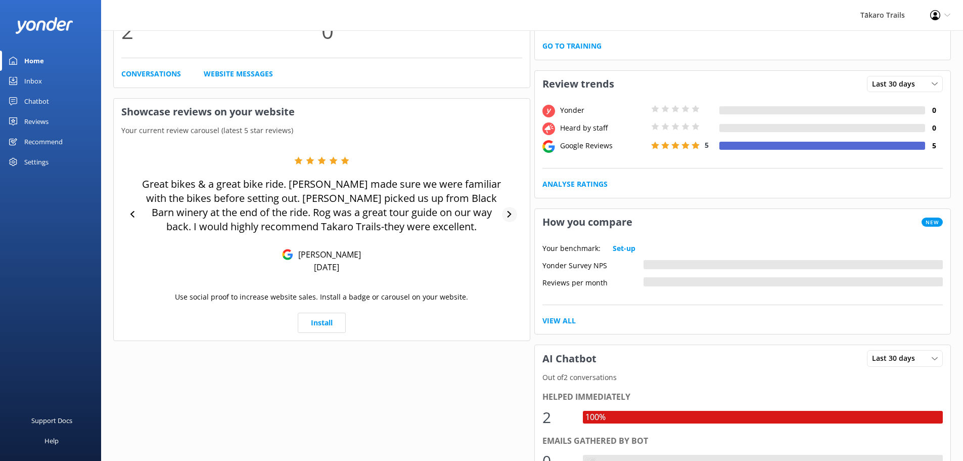
click at [507, 213] on icon at bounding box center [509, 214] width 7 height 7
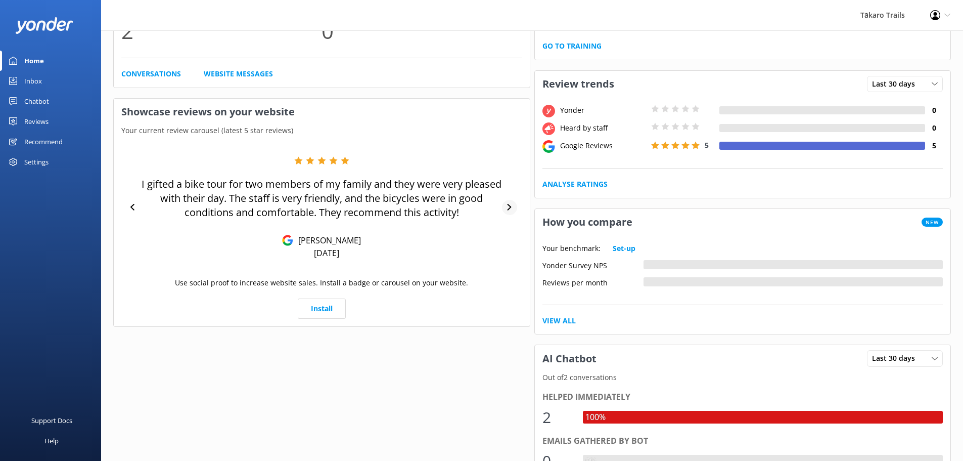
click at [510, 206] on icon at bounding box center [510, 207] width 4 height 7
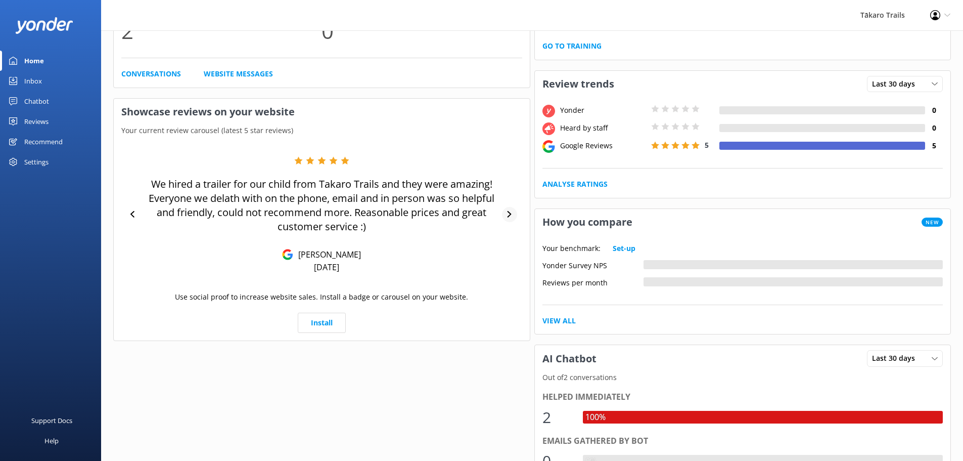
click at [510, 214] on icon at bounding box center [509, 214] width 7 height 7
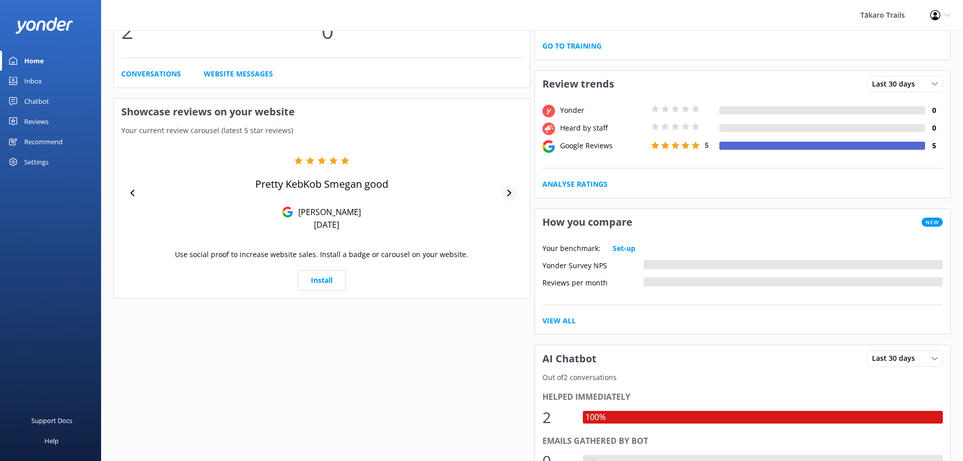
click at [507, 192] on icon at bounding box center [509, 193] width 7 height 7
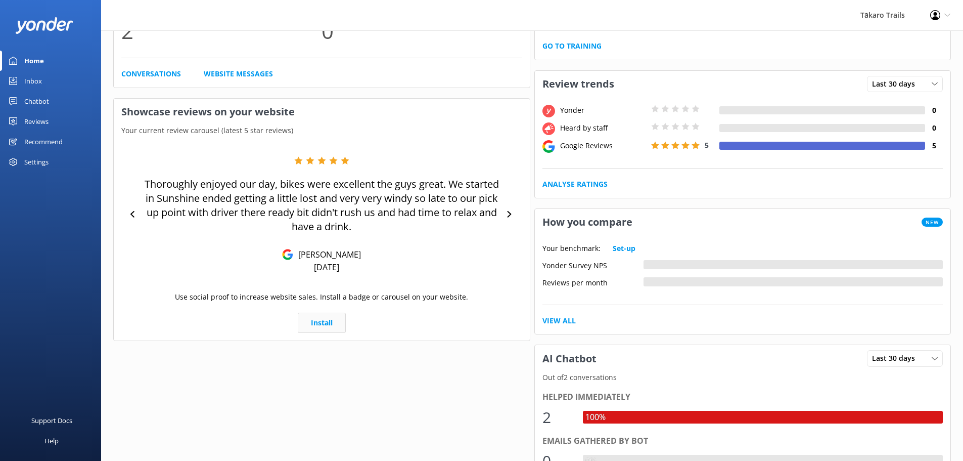
click at [322, 323] on link "Install" at bounding box center [322, 323] width 48 height 20
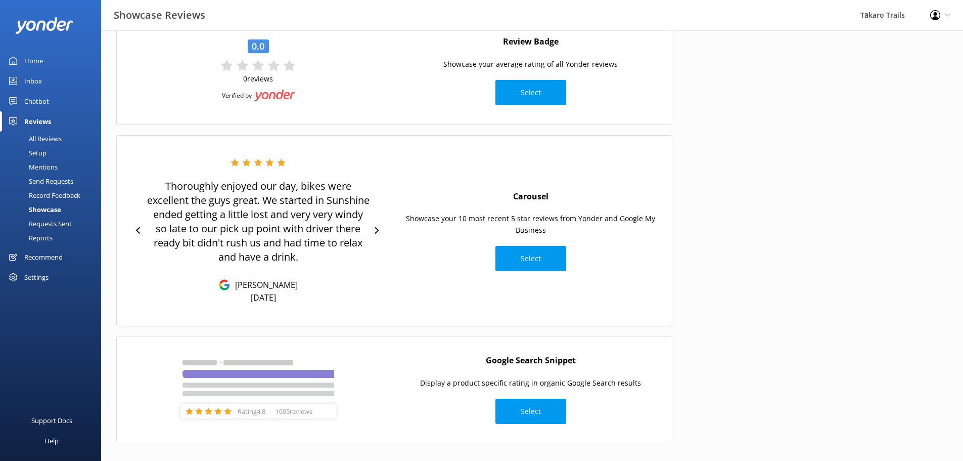
scroll to position [80, 0]
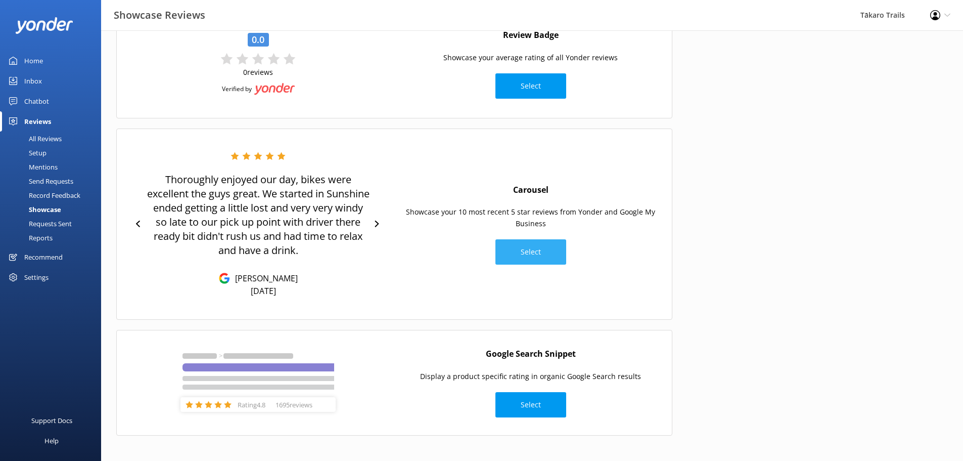
click at [535, 249] on button "Select" at bounding box center [531, 251] width 71 height 25
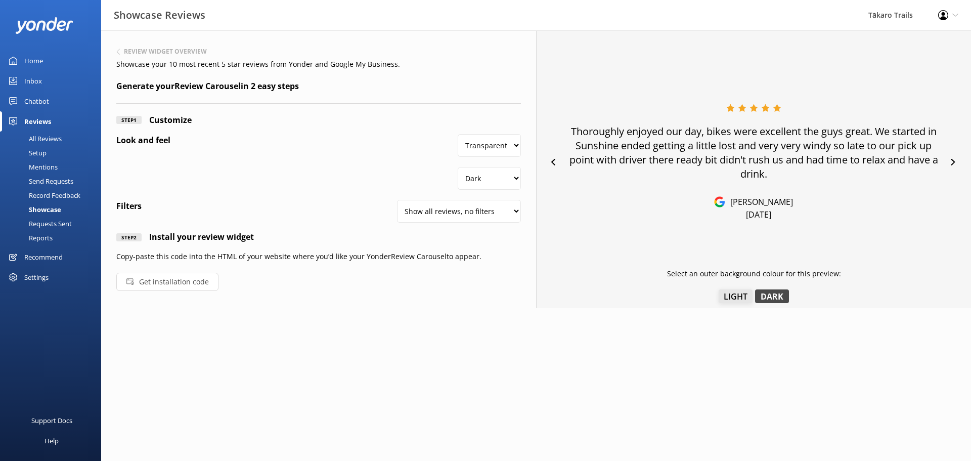
click at [733, 296] on button "Light" at bounding box center [736, 296] width 34 height 14
click at [765, 294] on button "Dark" at bounding box center [772, 296] width 34 height 14
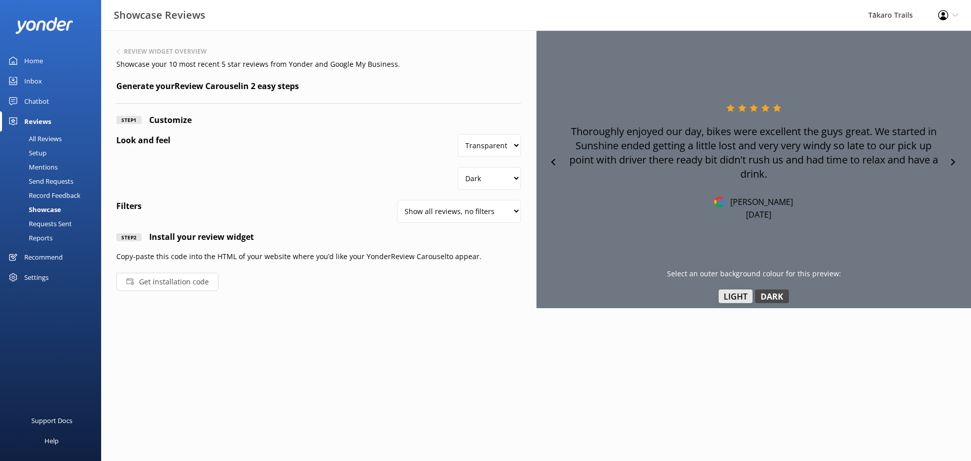
click at [739, 294] on button "Light" at bounding box center [736, 296] width 34 height 14
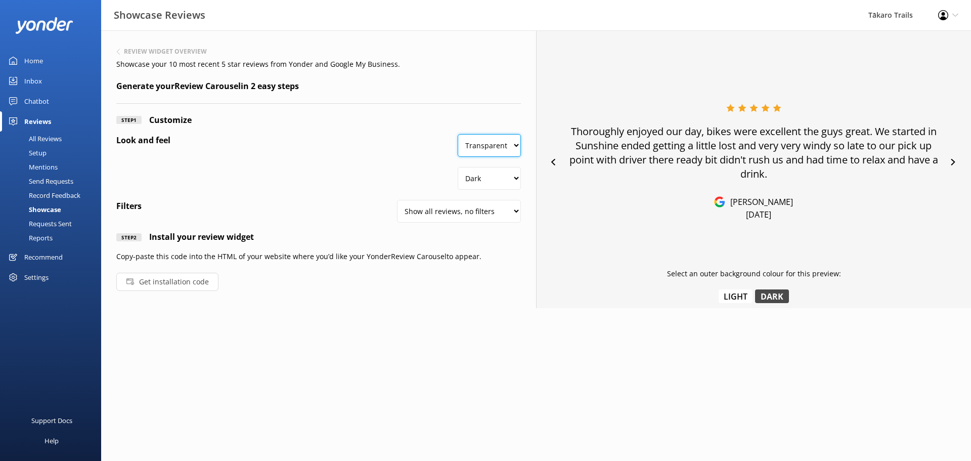
click at [505, 148] on select "Transparent White" at bounding box center [489, 145] width 63 height 23
click at [459, 134] on select "Transparent White" at bounding box center [489, 145] width 63 height 23
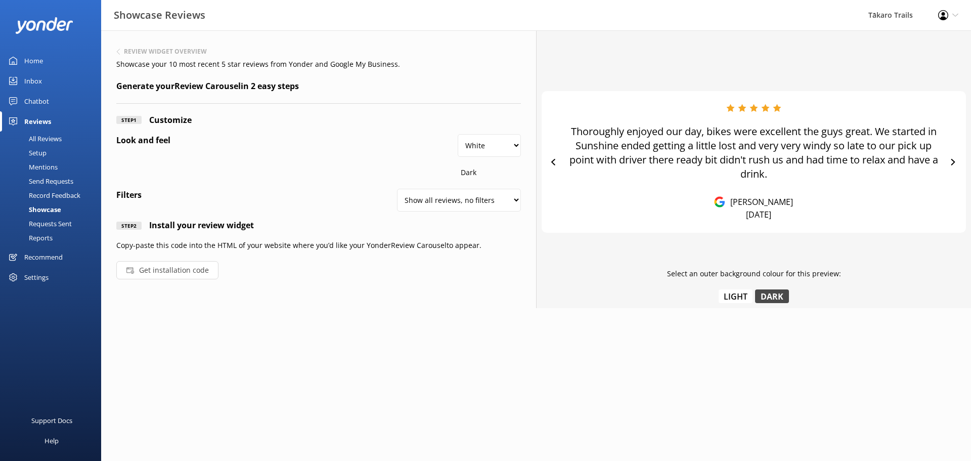
click at [489, 171] on div "Dark" at bounding box center [489, 167] width 63 height 21
click at [509, 142] on select "Transparent White" at bounding box center [489, 145] width 63 height 23
select select "#ffffff00"
click at [459, 134] on select "Transparent White" at bounding box center [489, 145] width 63 height 23
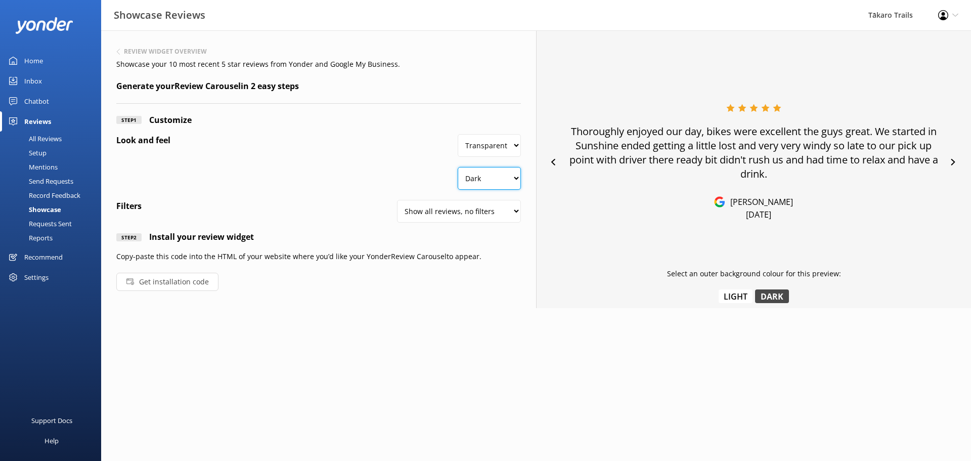
click at [496, 183] on select "Dark Light" at bounding box center [489, 178] width 63 height 23
click at [459, 167] on select "Dark Light" at bounding box center [489, 178] width 63 height 23
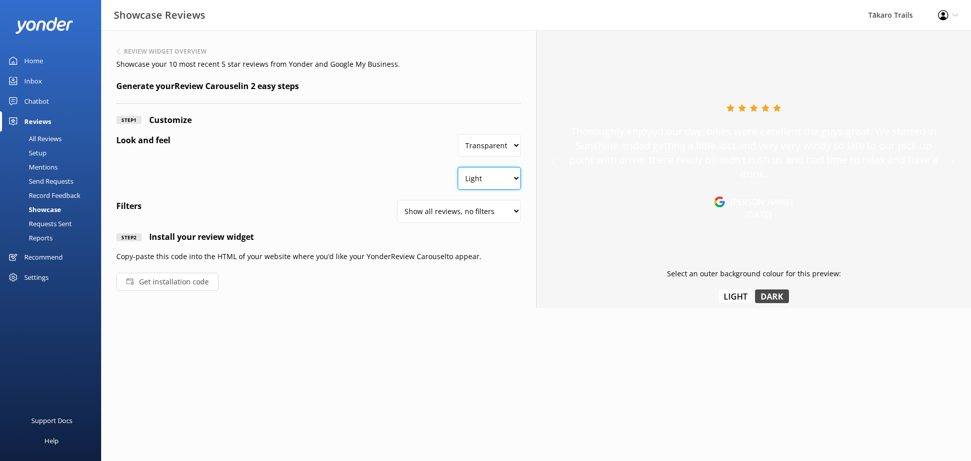
click at [500, 177] on select "Dark Light" at bounding box center [489, 178] width 63 height 23
click at [459, 167] on select "Dark Light" at bounding box center [489, 178] width 63 height 23
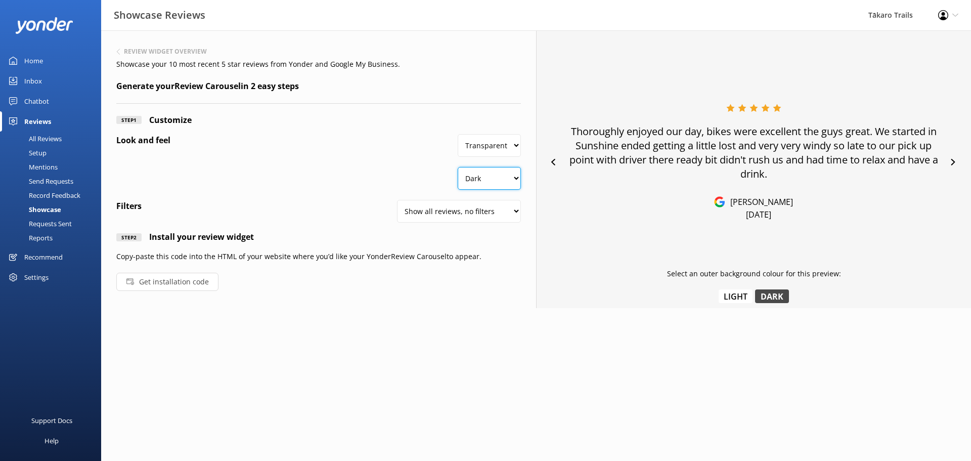
click at [493, 183] on select "Dark Light" at bounding box center [489, 178] width 63 height 23
click at [459, 167] on select "Dark Light" at bounding box center [489, 178] width 63 height 23
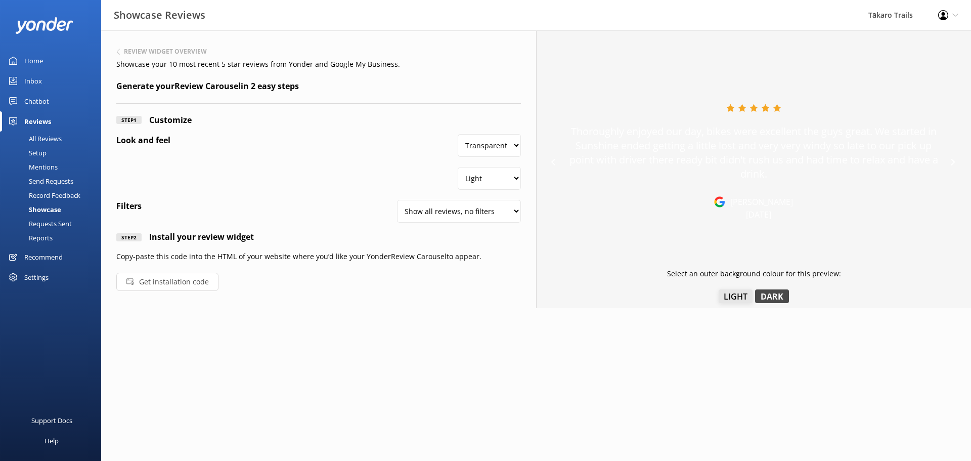
click at [744, 296] on button "Light" at bounding box center [736, 296] width 34 height 14
click at [772, 297] on button "Dark" at bounding box center [772, 296] width 34 height 14
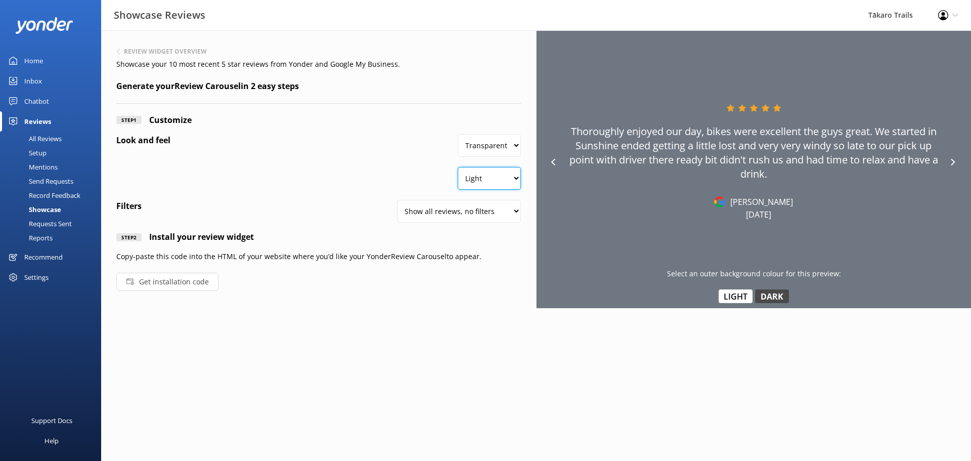
click at [472, 182] on select "Dark Light" at bounding box center [489, 178] width 63 height 23
select select "#000000"
click at [459, 167] on select "Dark Light" at bounding box center [489, 178] width 63 height 23
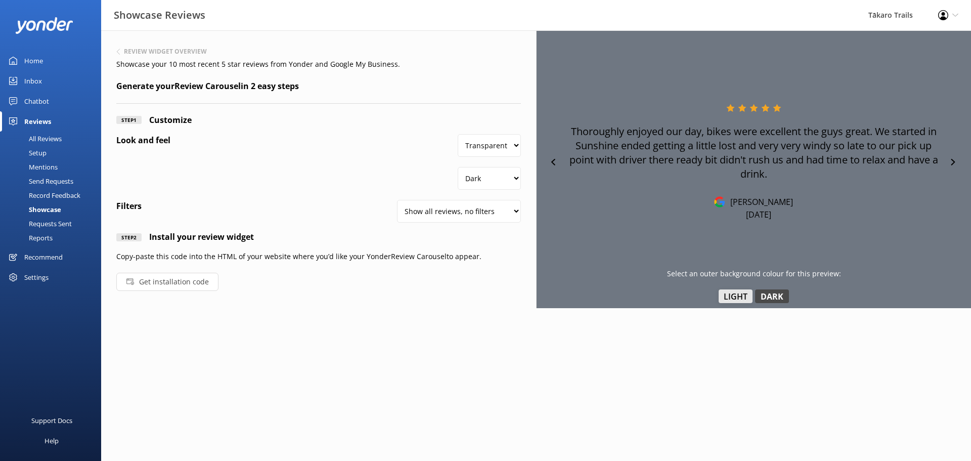
click at [742, 295] on button "Light" at bounding box center [736, 296] width 34 height 14
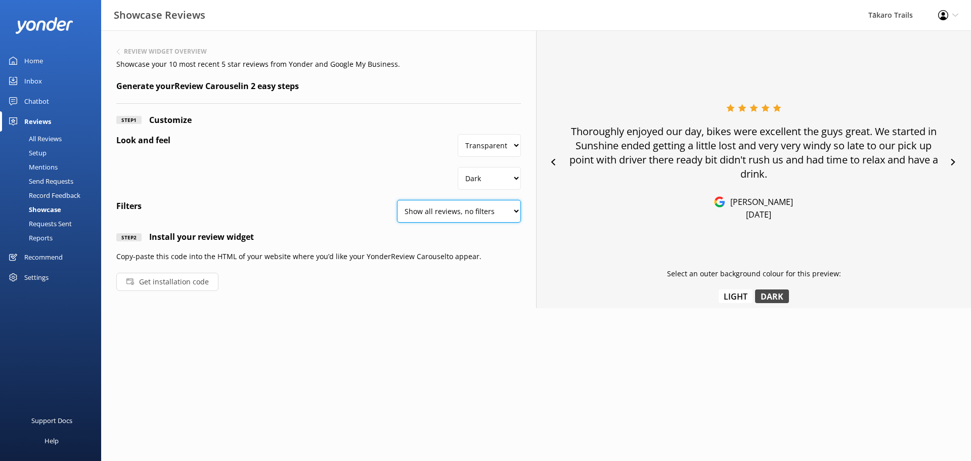
click at [503, 210] on select "Show all reviews, no filters Filter by product Yonder reviews" at bounding box center [459, 211] width 124 height 23
